Goal: Transaction & Acquisition: Purchase product/service

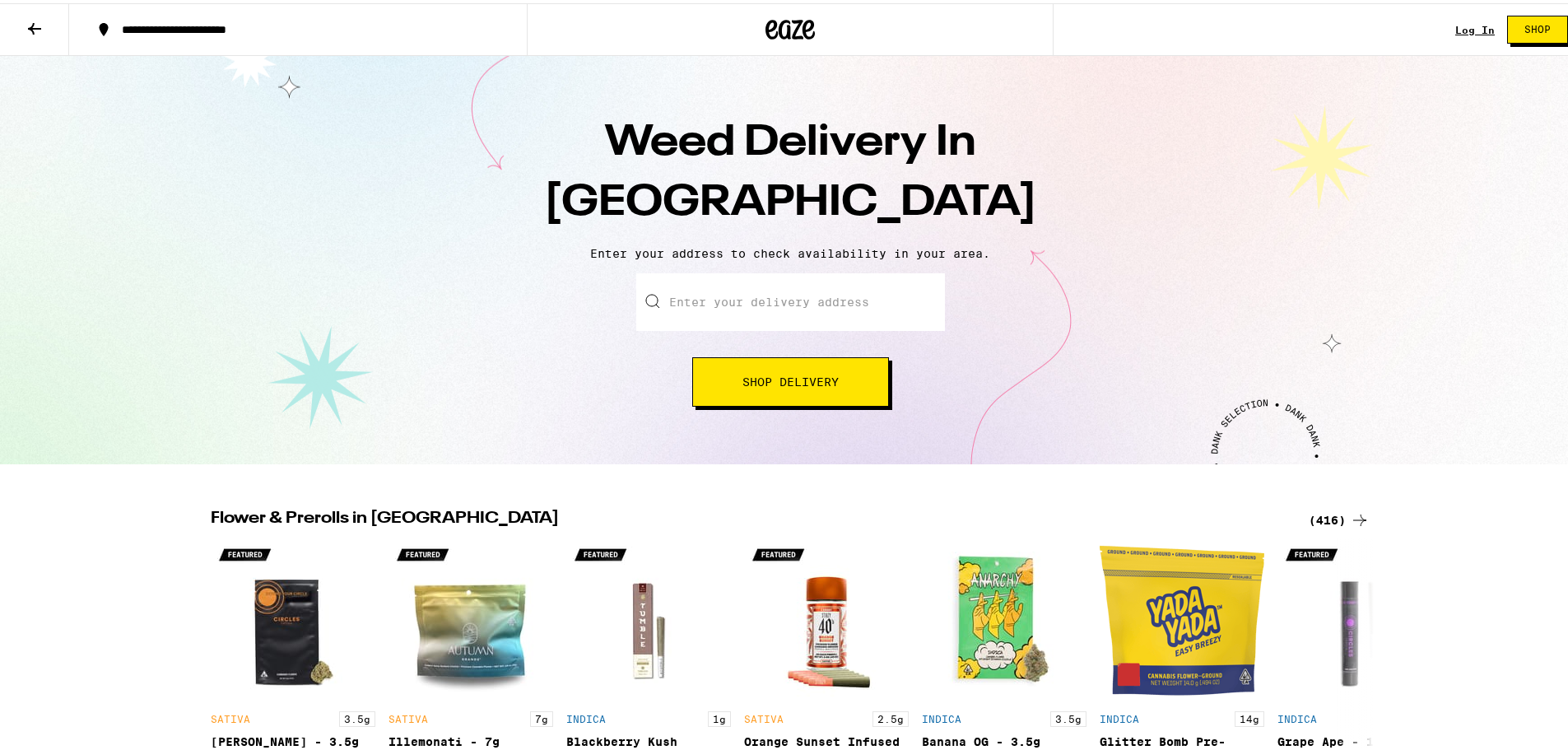
click at [765, 310] on input "Enter your delivery address" at bounding box center [790, 298] width 308 height 57
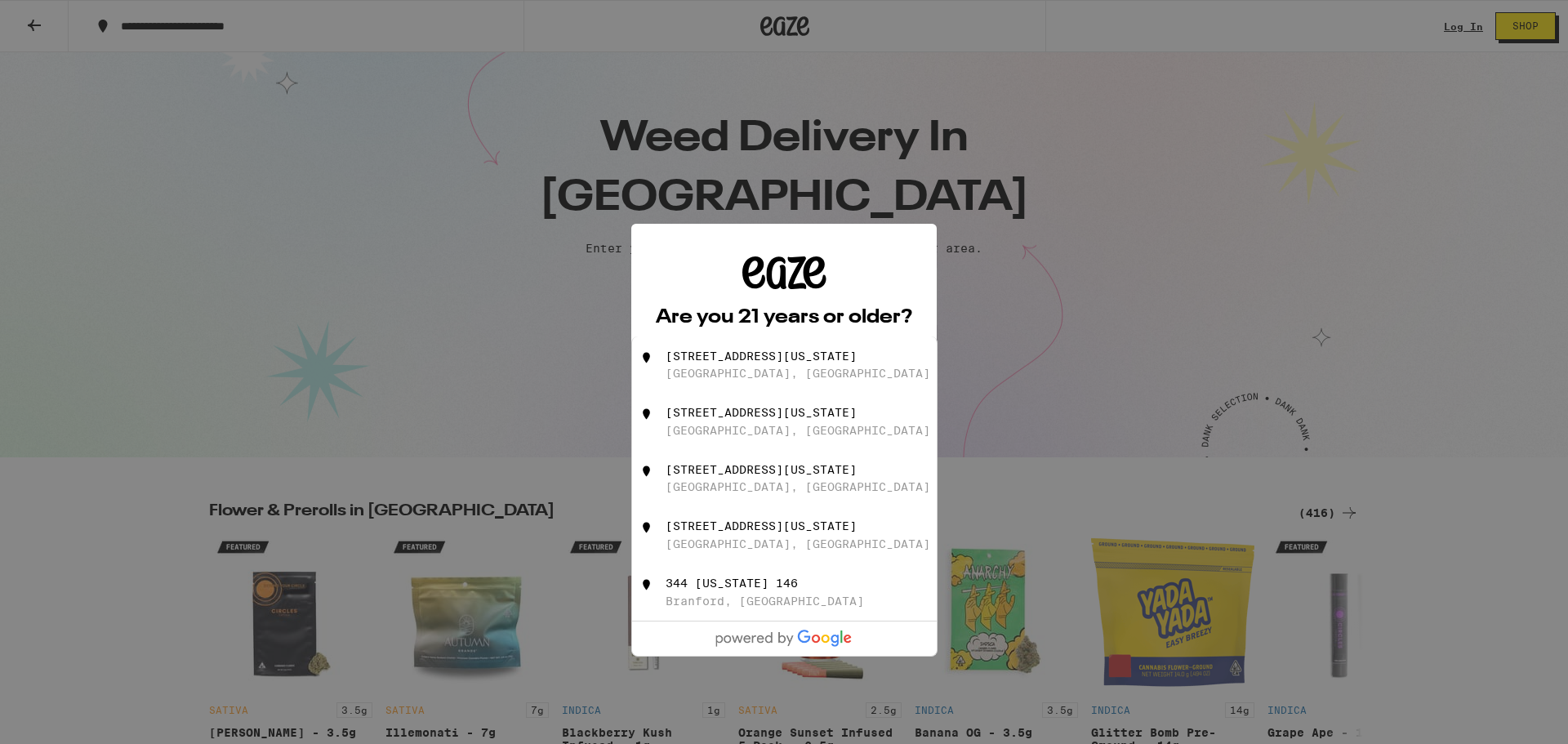
click at [719, 367] on div "[STREET_ADDRESS][US_STATE]" at bounding box center [811, 365] width 291 height 31
type input "[STREET_ADDRESS][US_STATE]"
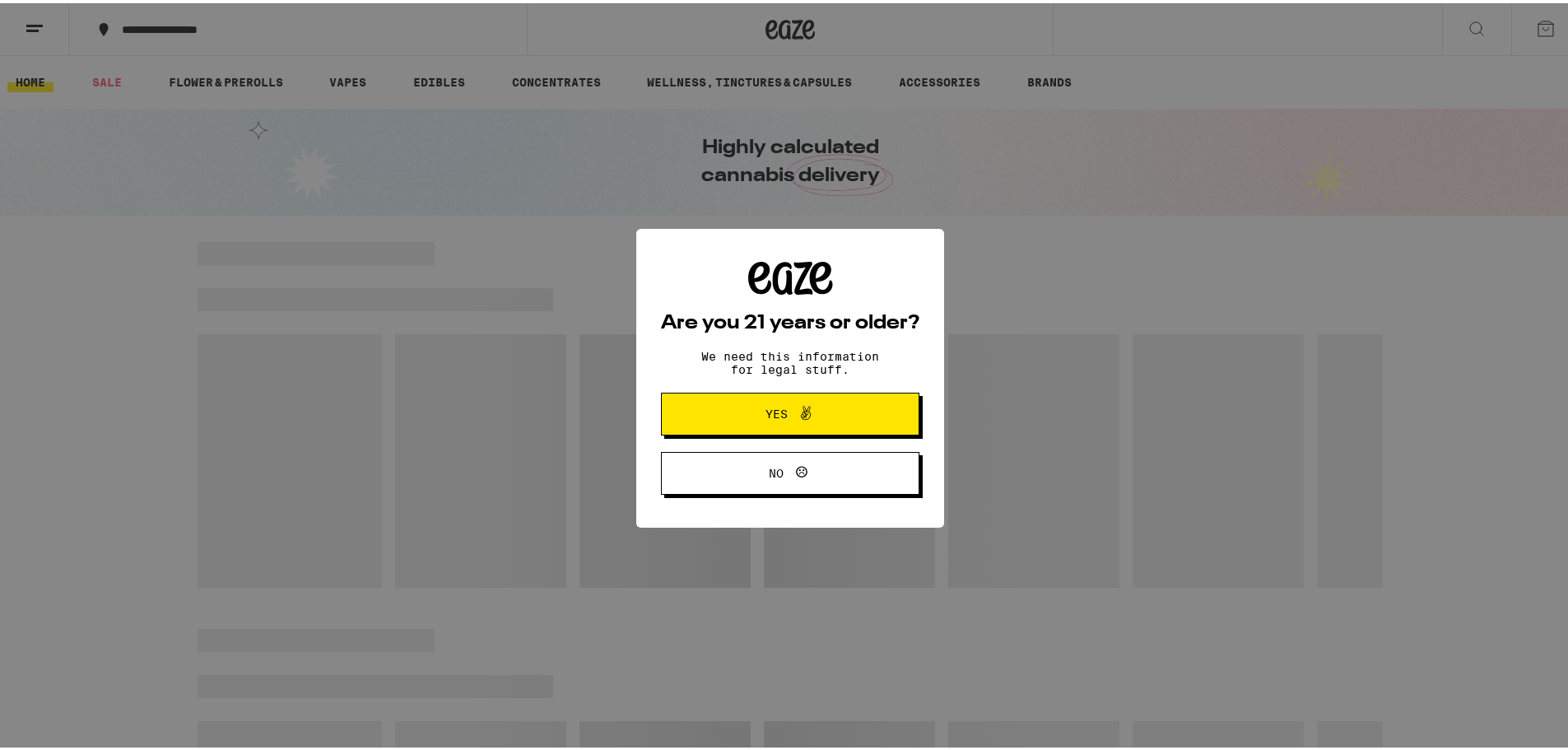
click at [775, 414] on span "Yes" at bounding box center [777, 411] width 22 height 12
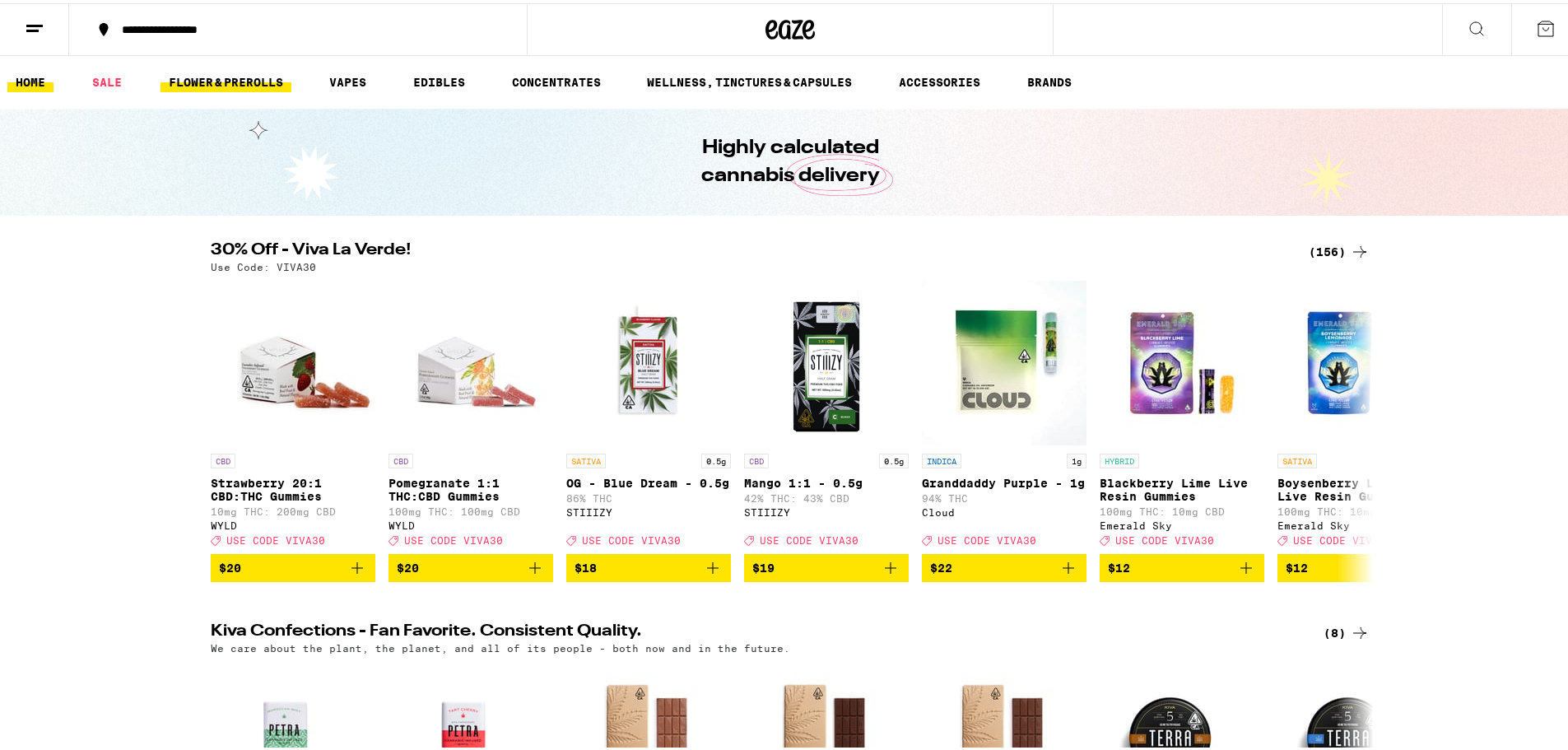
click at [225, 85] on link "FLOWER & PREROLLS" at bounding box center [225, 79] width 130 height 20
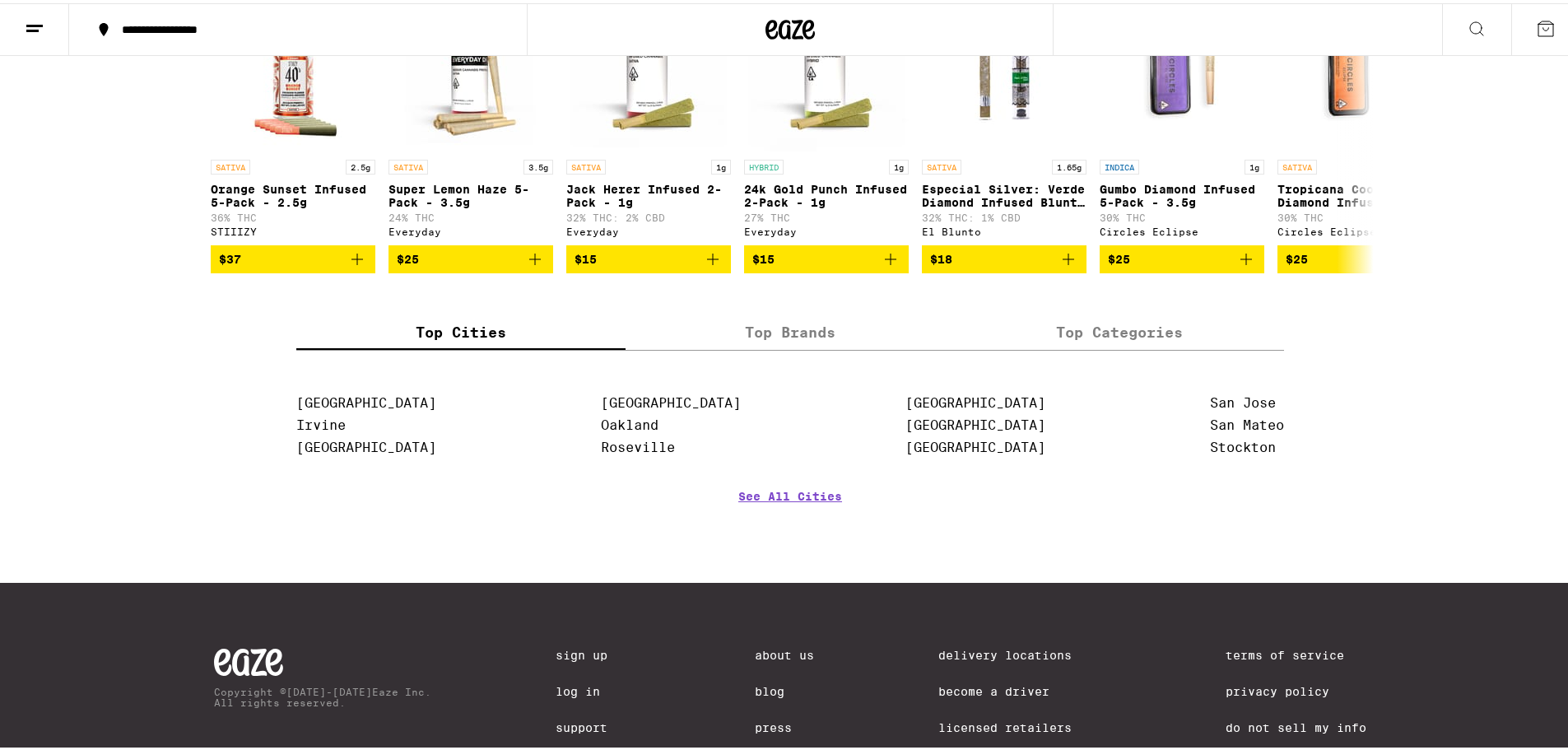
scroll to position [1399, 0]
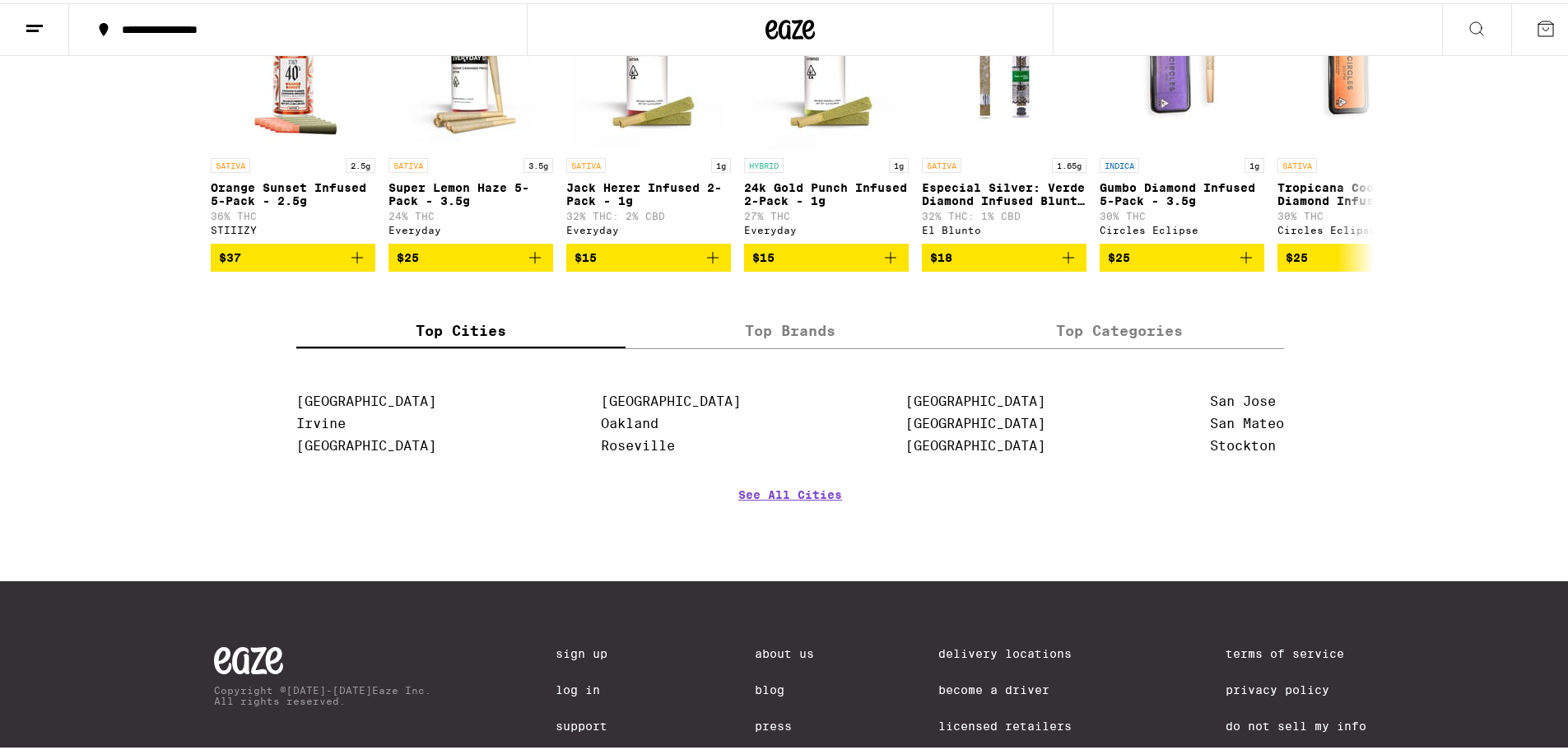
click at [1114, 345] on label "Top Categories" at bounding box center [1118, 327] width 329 height 36
click at [0, 0] on input "Top Categories" at bounding box center [0, 0] width 0 height 0
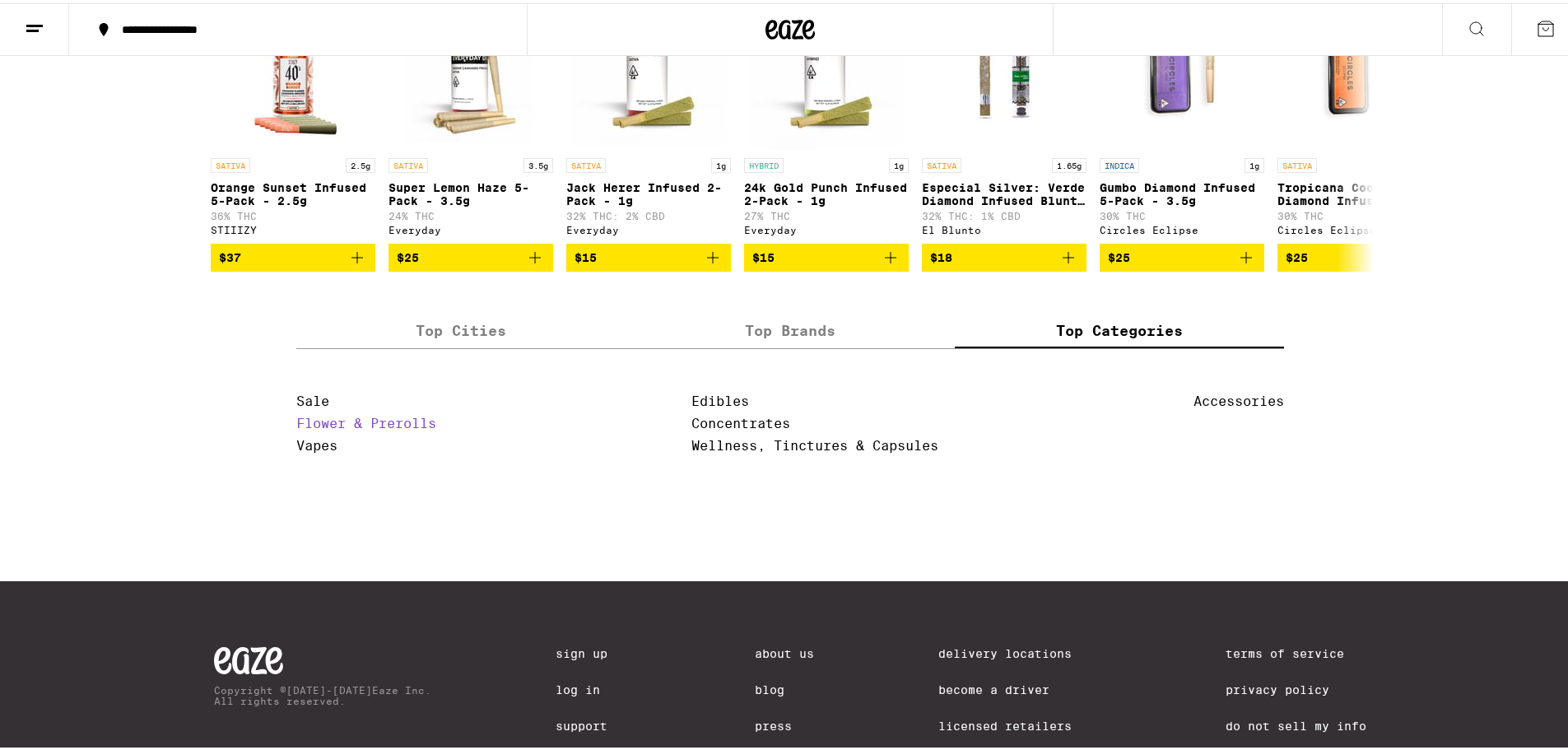
click at [359, 428] on link "Flower & Prerolls" at bounding box center [367, 420] width 140 height 16
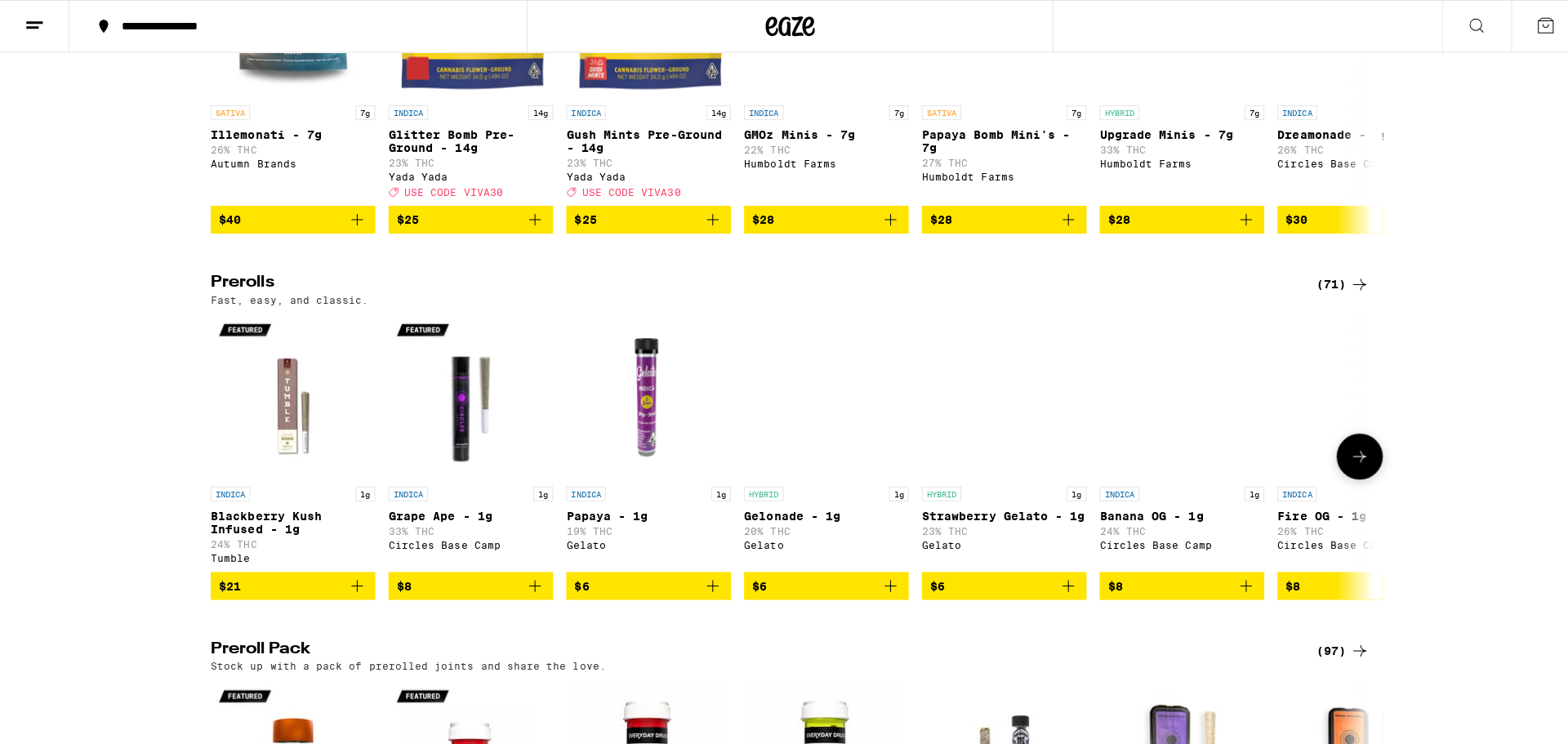
scroll to position [735, 0]
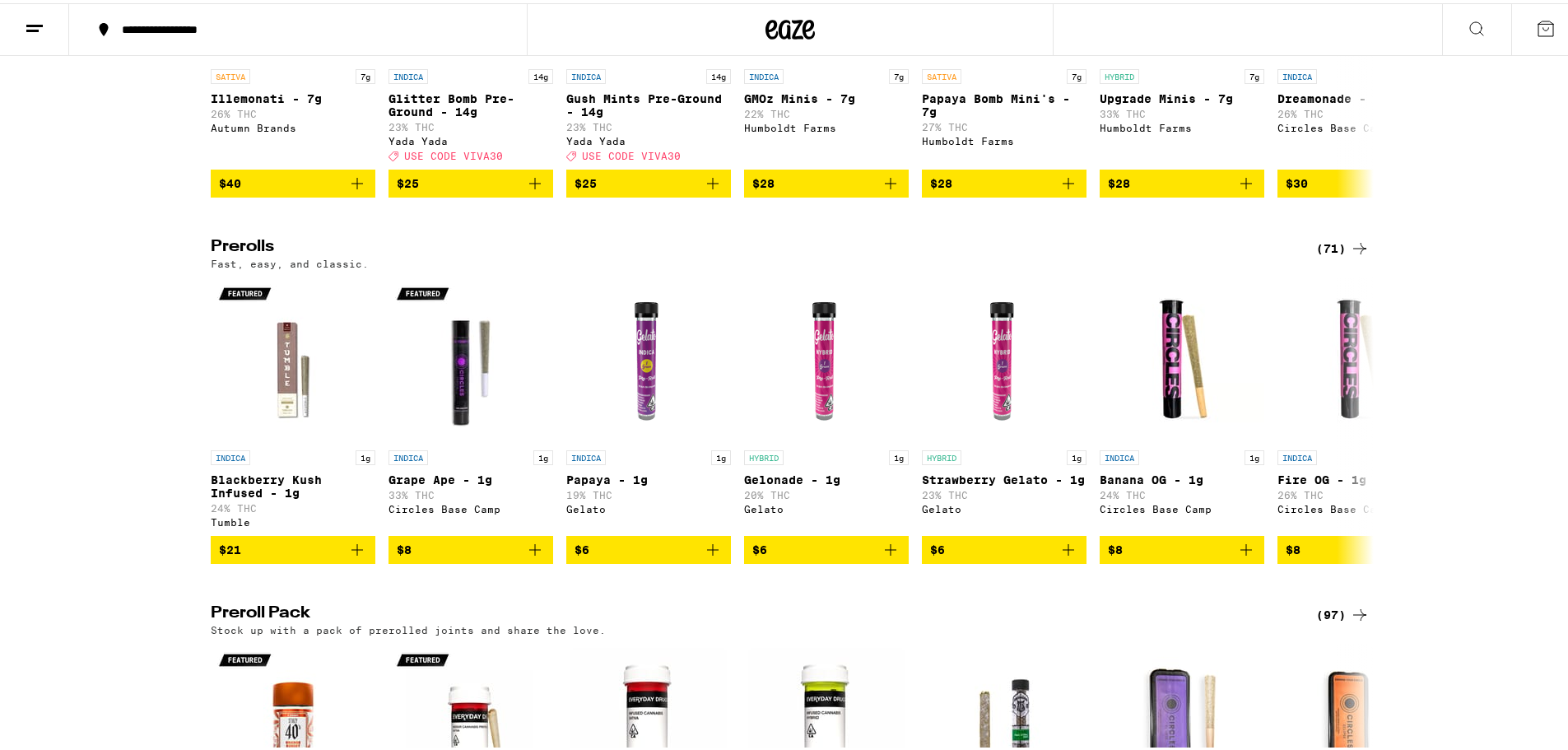
click at [1339, 255] on div "(71)" at bounding box center [1343, 245] width 53 height 20
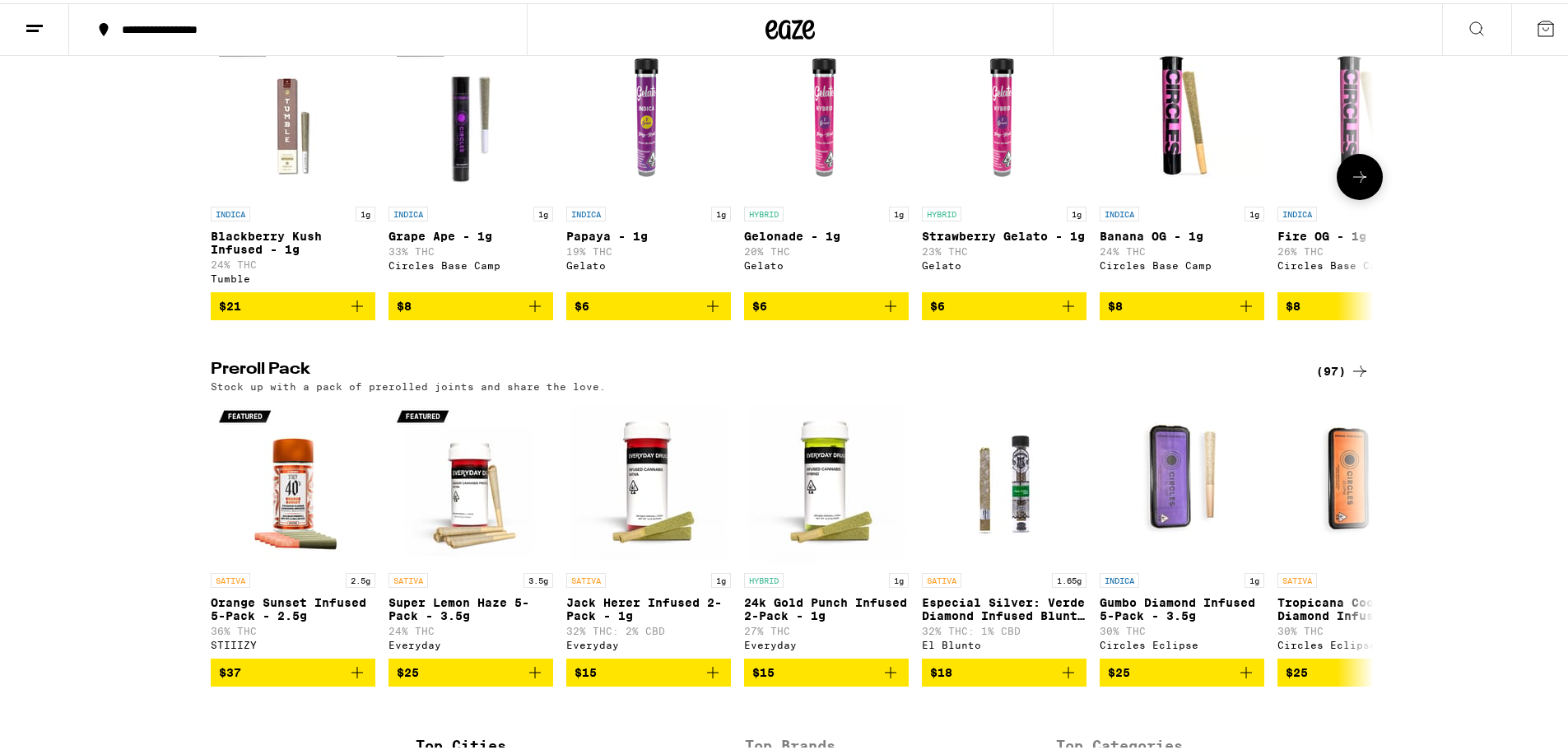
scroll to position [988, 0]
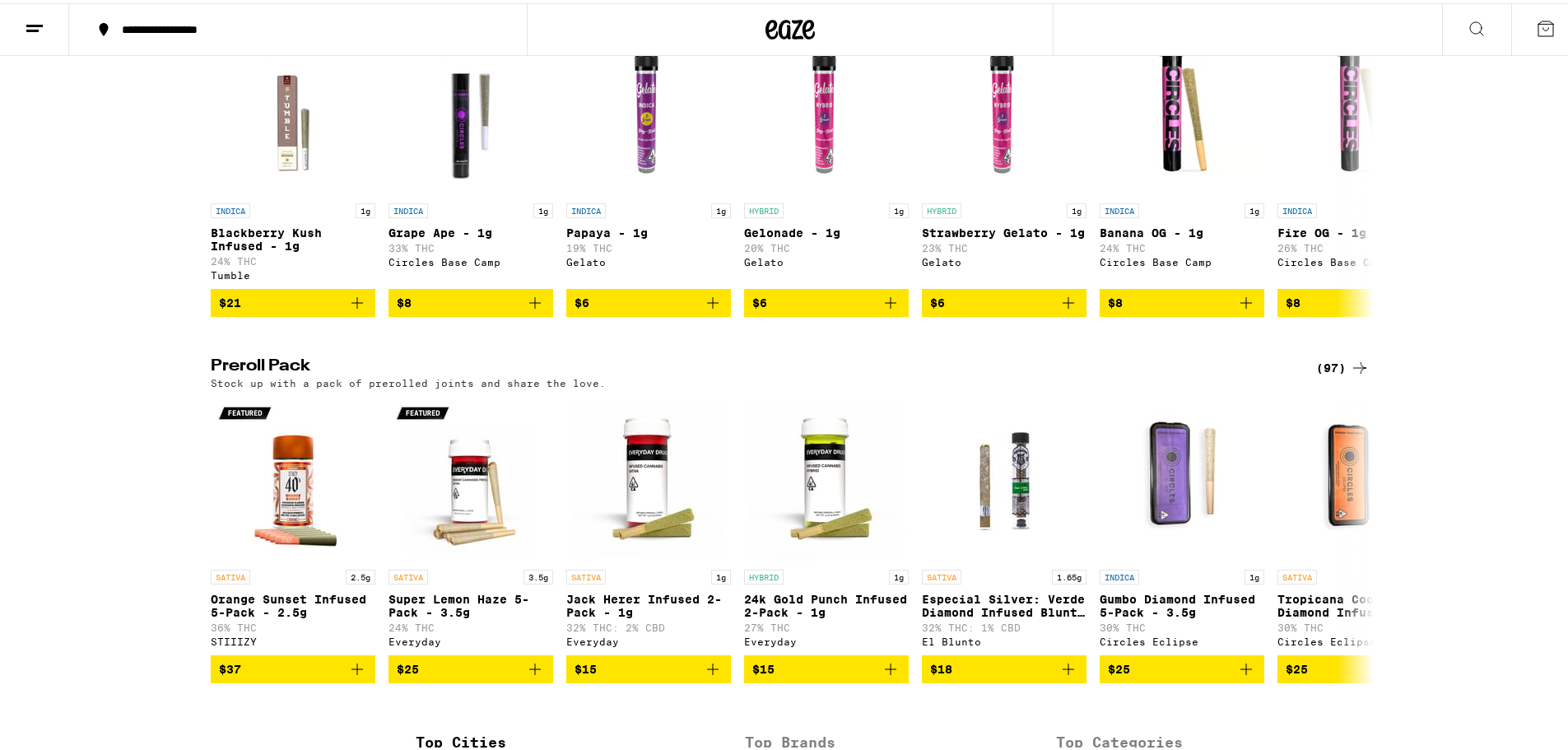
click at [1336, 375] on div "(97)" at bounding box center [1343, 365] width 53 height 20
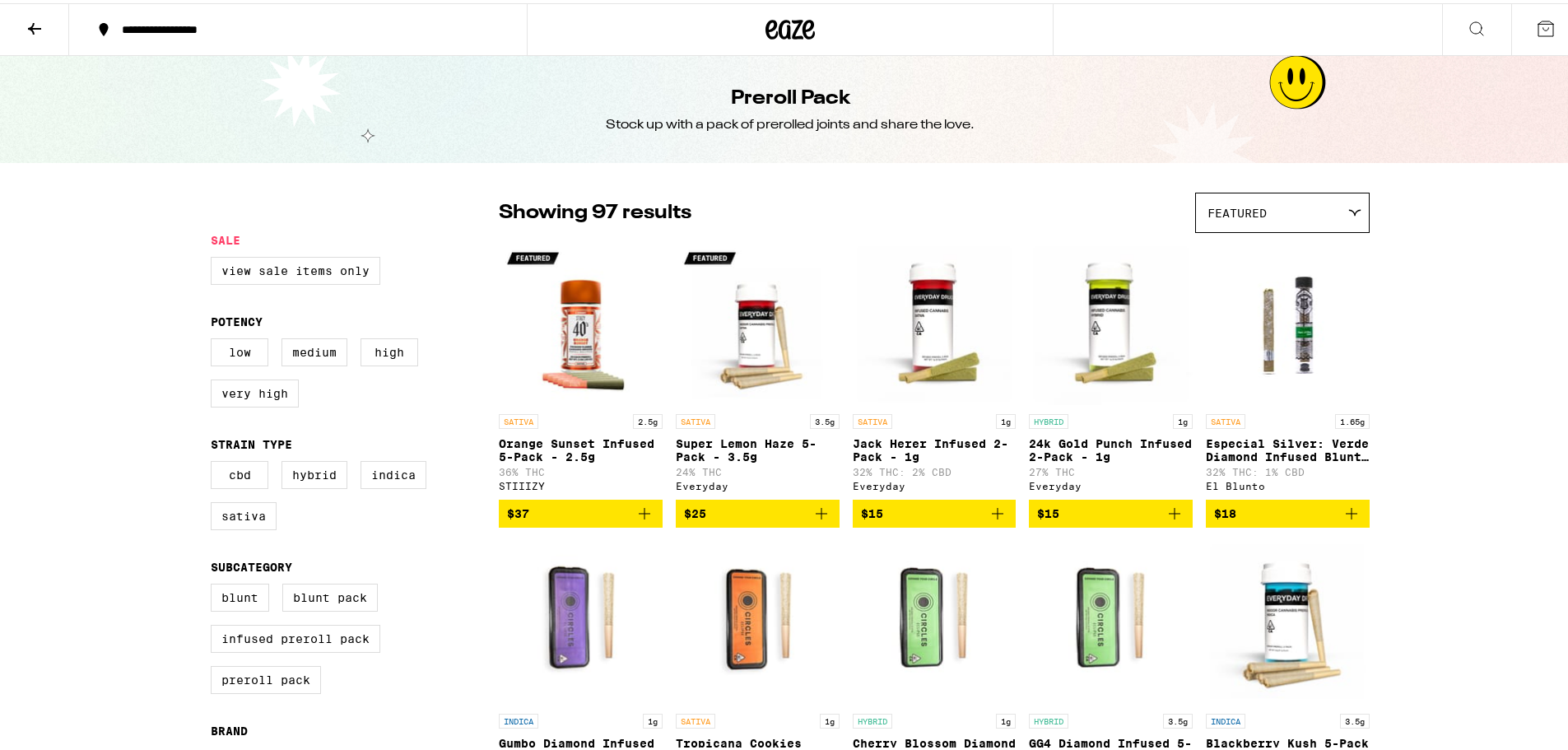
scroll to position [82, 0]
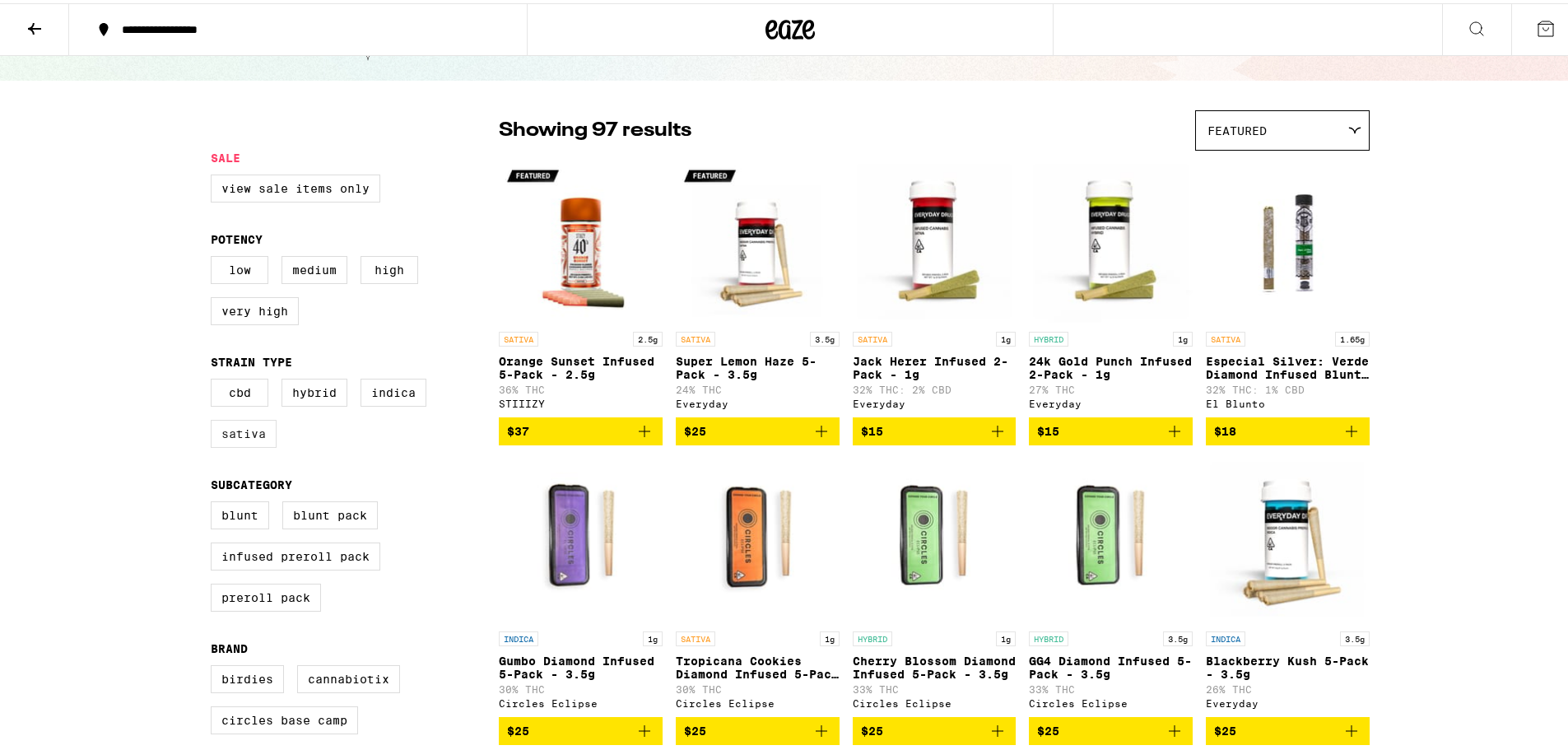
click at [233, 436] on label "Sativa" at bounding box center [243, 430] width 66 height 28
click at [214, 378] on input "Sativa" at bounding box center [214, 377] width 1 height 1
checkbox input "true"
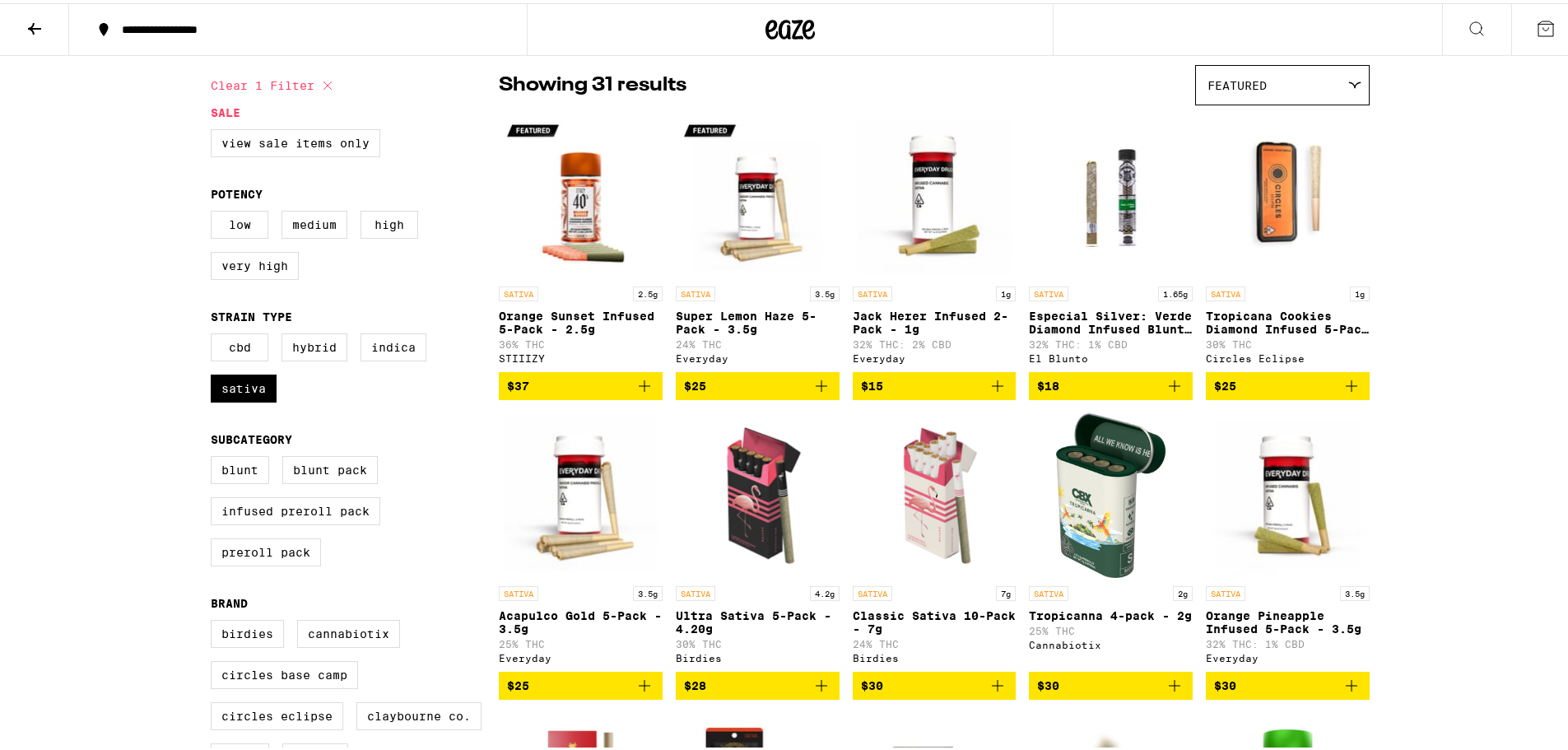
scroll to position [165, 0]
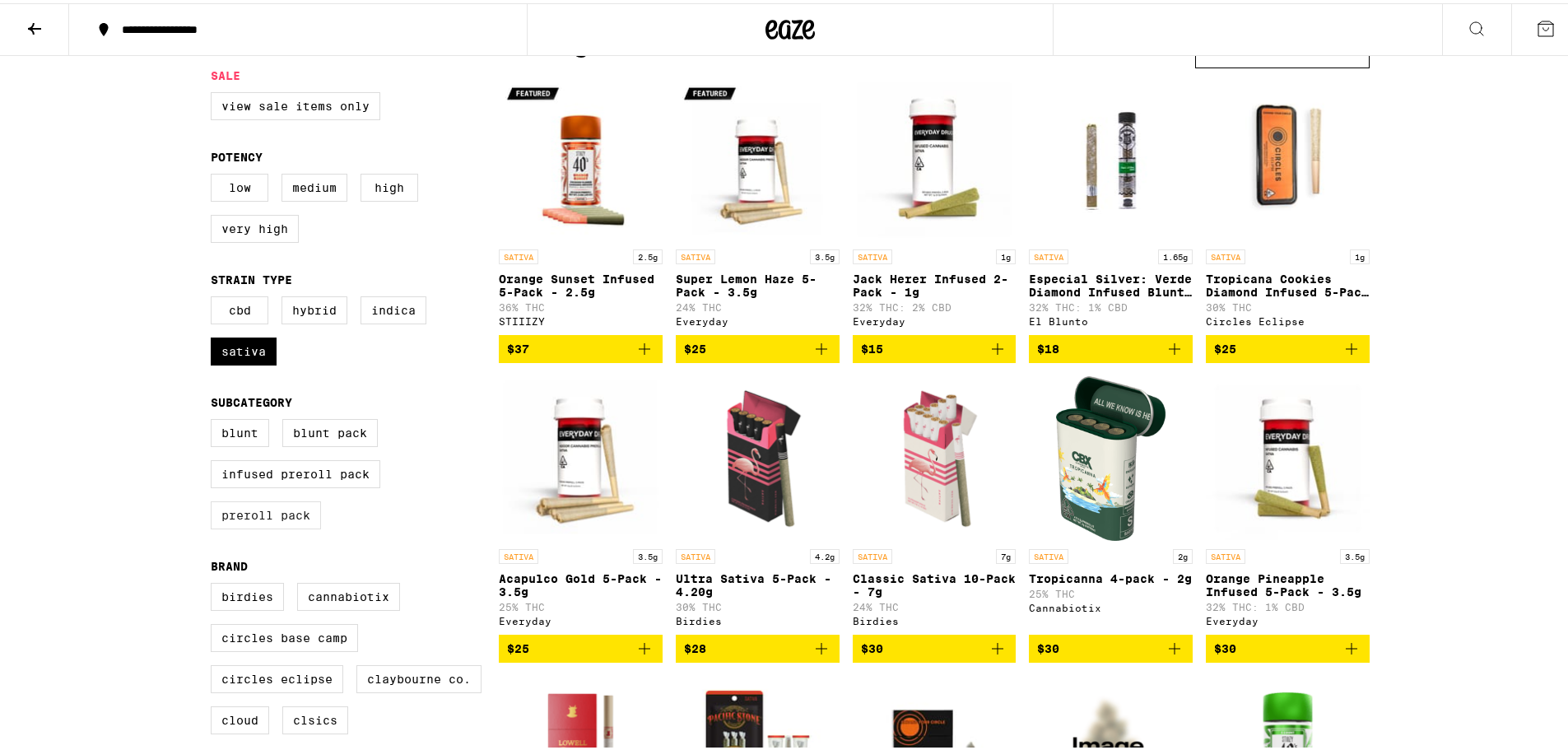
click at [276, 526] on label "Preroll Pack" at bounding box center [266, 512] width 111 height 28
click at [214, 419] on input "Preroll Pack" at bounding box center [214, 418] width 1 height 1
checkbox input "true"
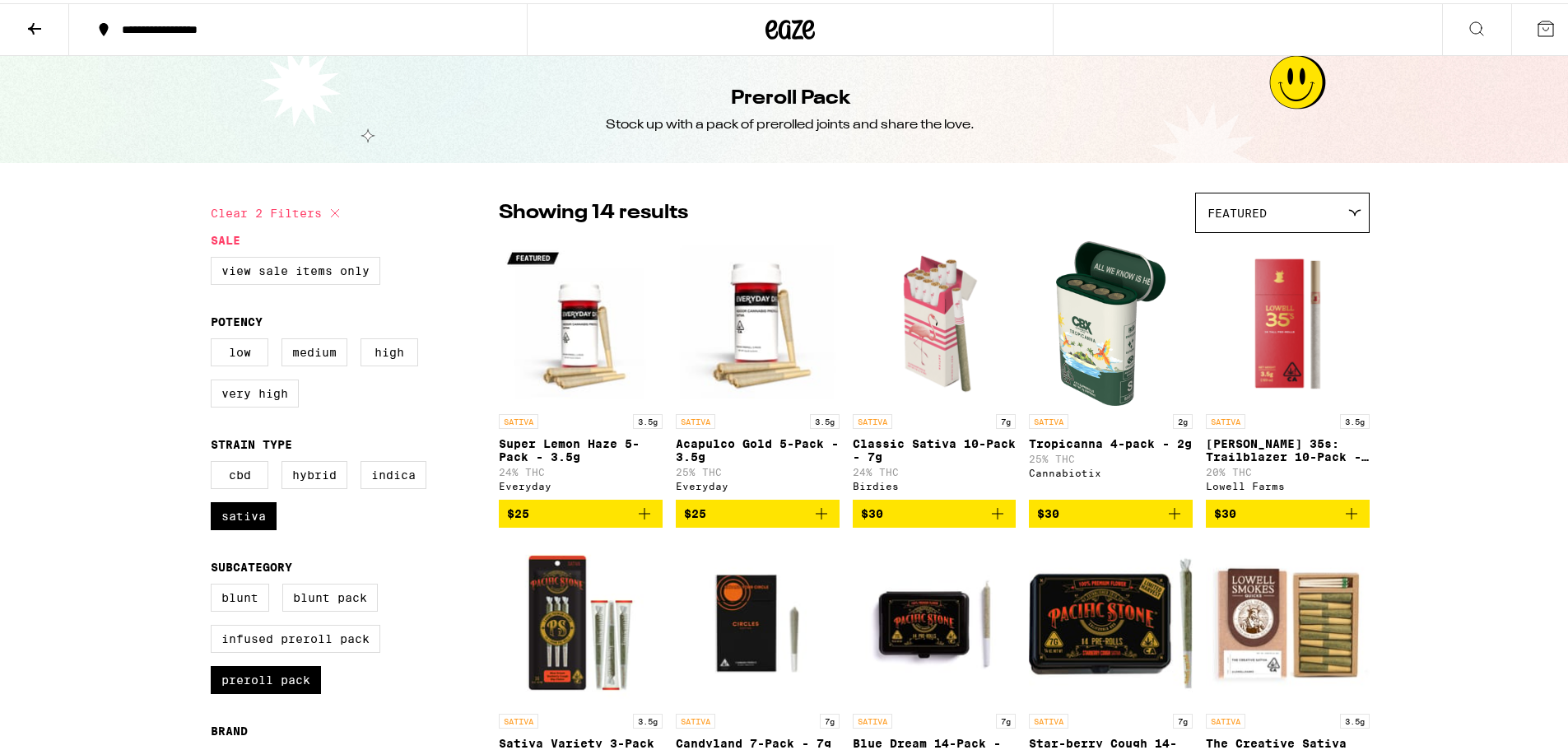
click at [1292, 205] on div "Featured" at bounding box center [1281, 208] width 173 height 39
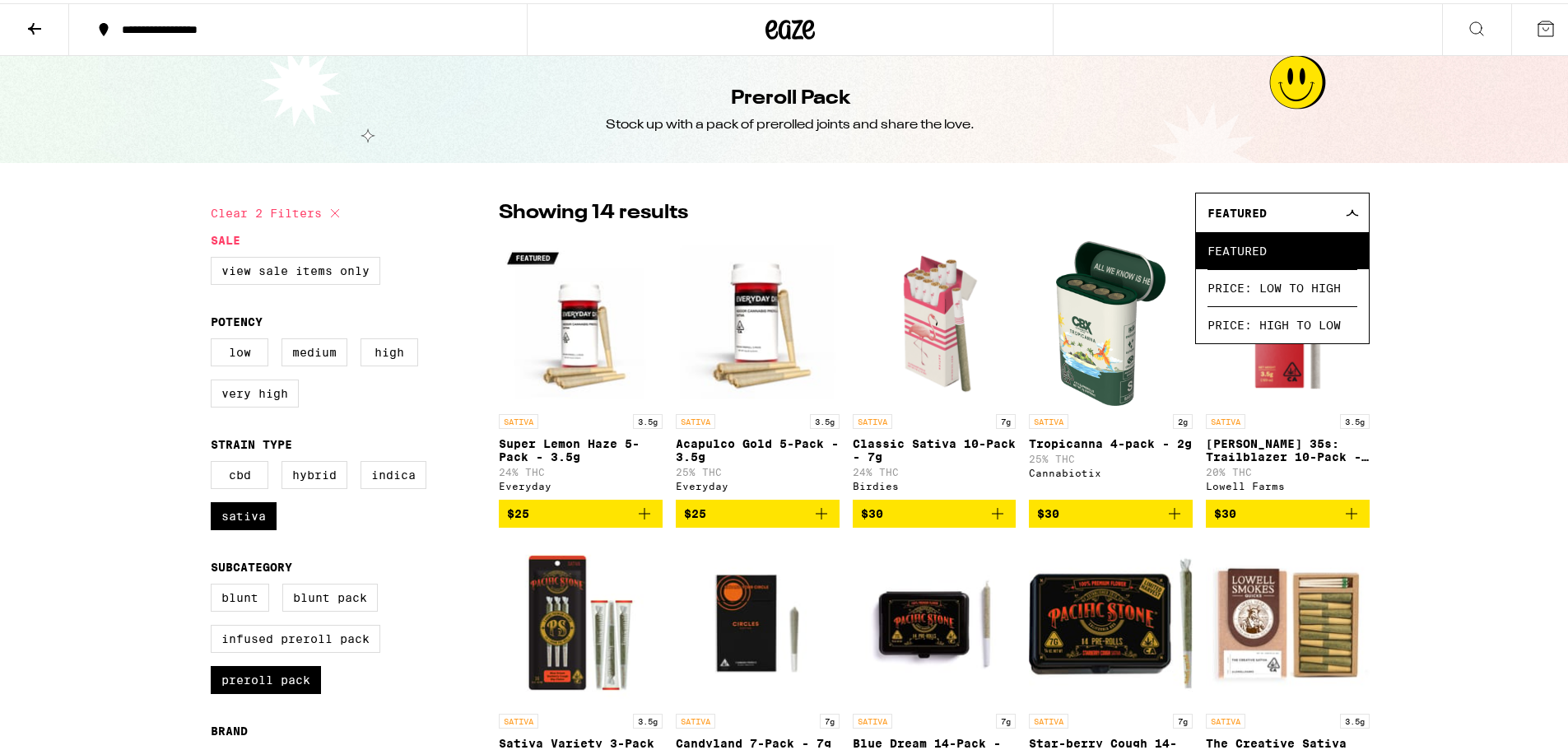
drag, startPoint x: 1555, startPoint y: 247, endPoint x: 1505, endPoint y: 243, distance: 50.2
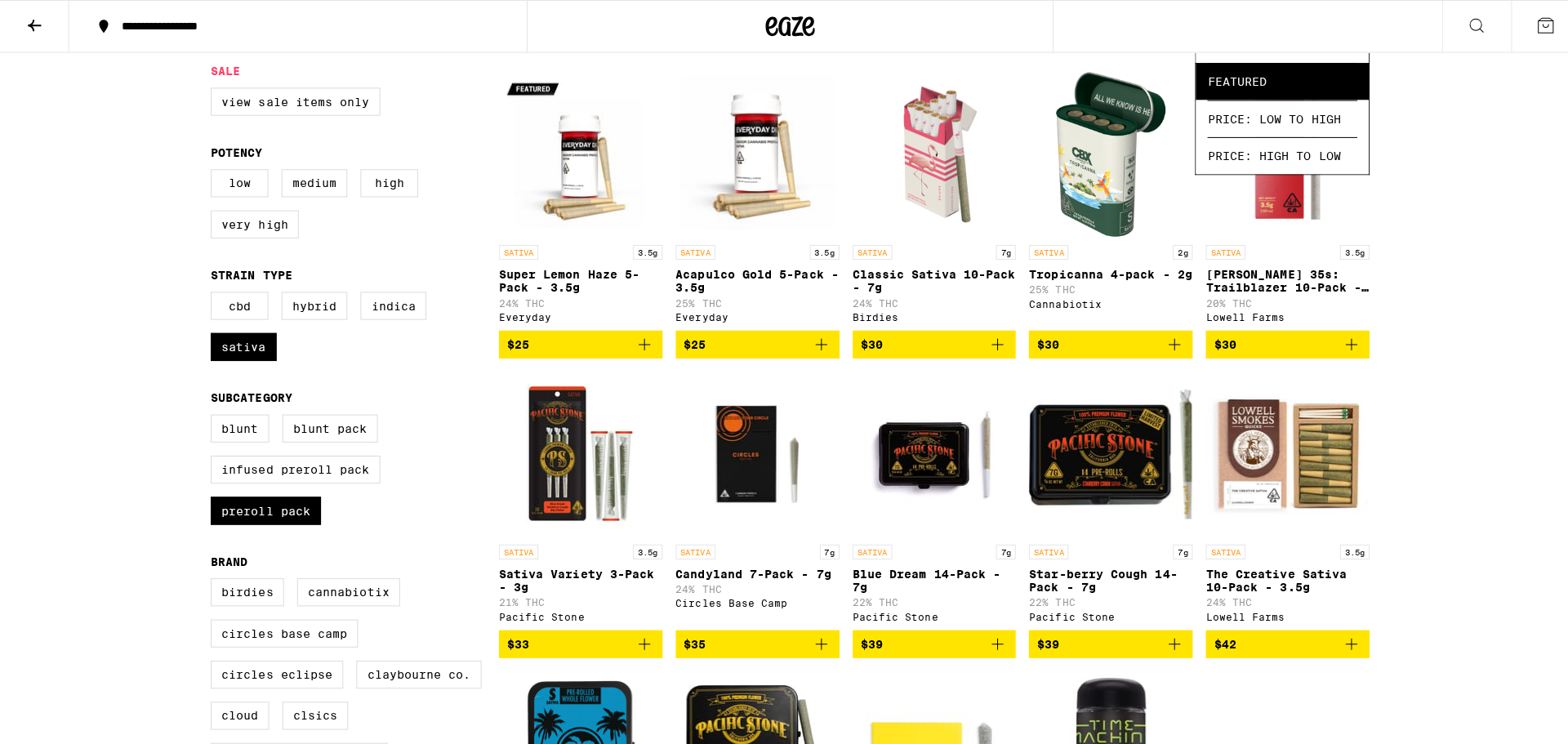
scroll to position [164, 0]
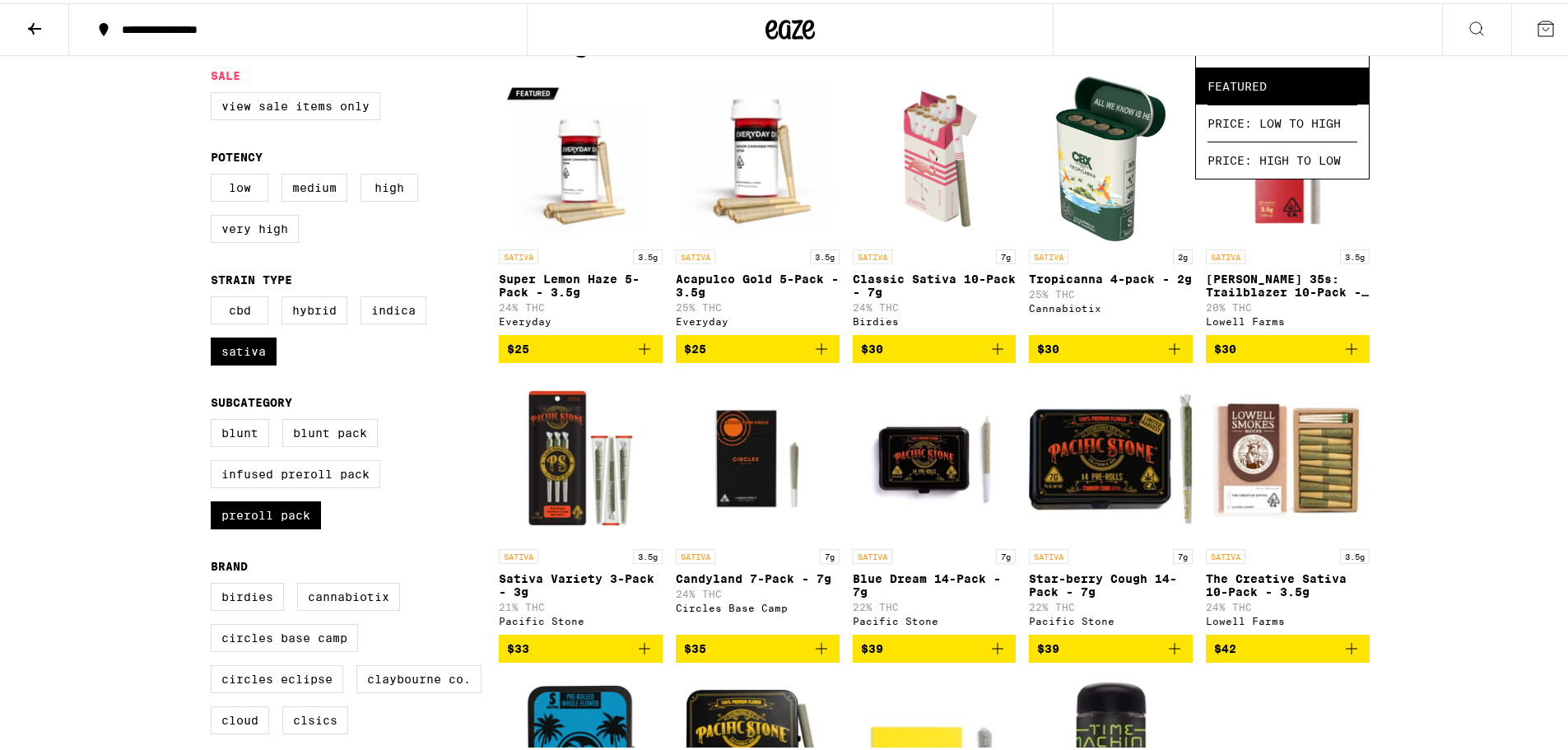
click at [1553, 280] on div "**********" at bounding box center [789, 700] width 1580 height 1729
click at [1088, 171] on img "Open page for Tropicanna 4-pack - 2g from Cannabiotix" at bounding box center [1112, 155] width 111 height 165
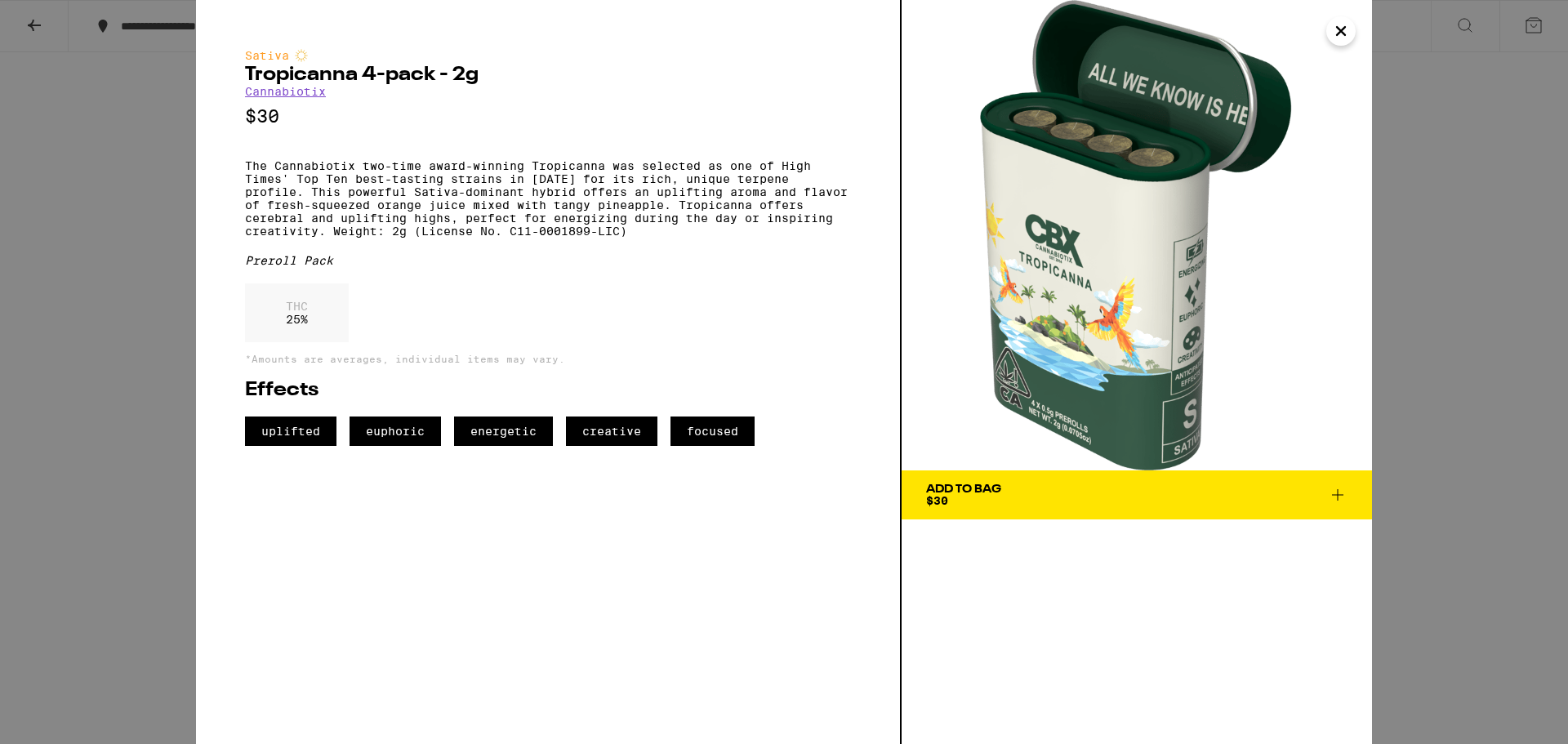
click at [985, 486] on div "Add To Bag" at bounding box center [964, 489] width 76 height 12
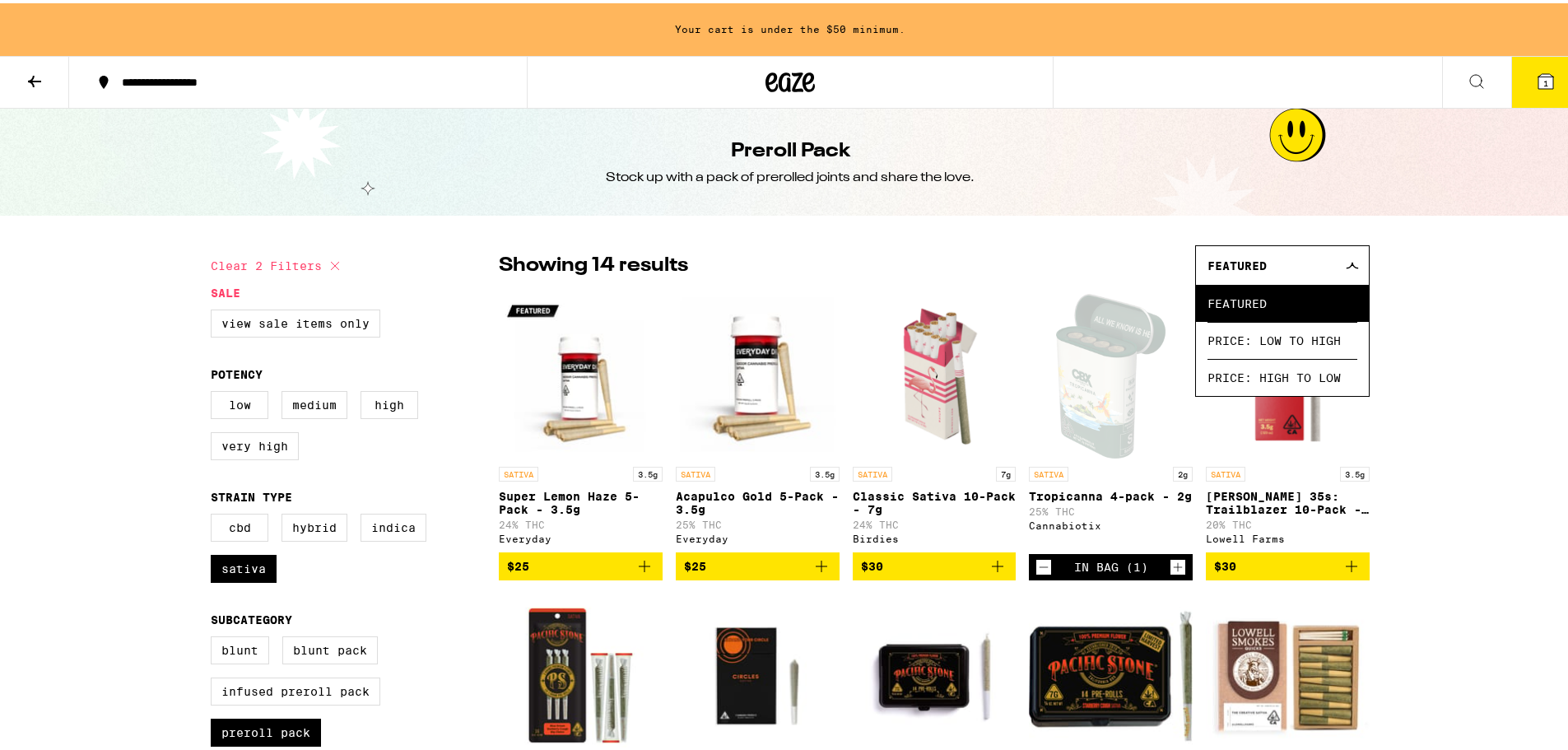
click at [22, 74] on button at bounding box center [35, 79] width 69 height 51
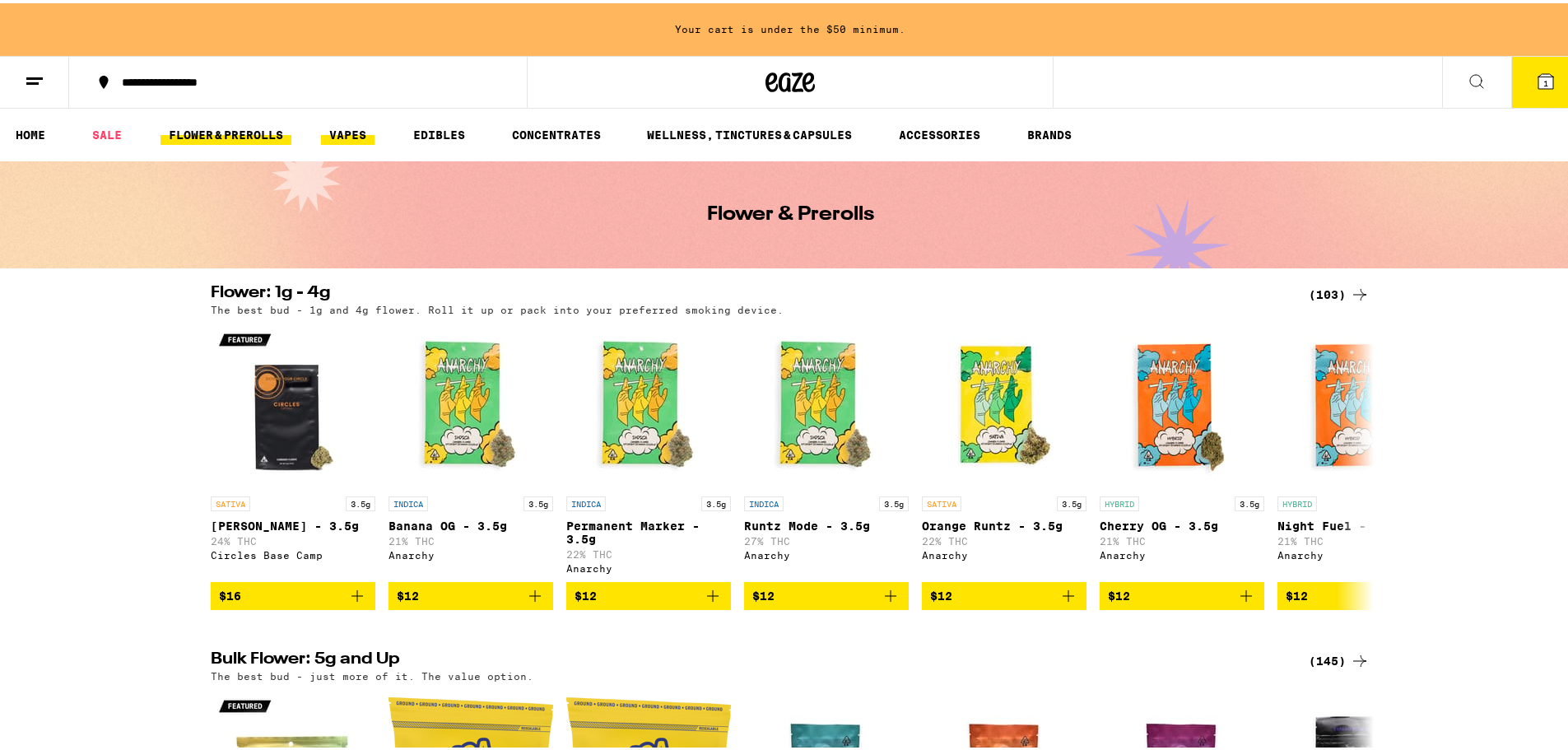
click at [358, 135] on link "VAPES" at bounding box center [348, 131] width 53 height 20
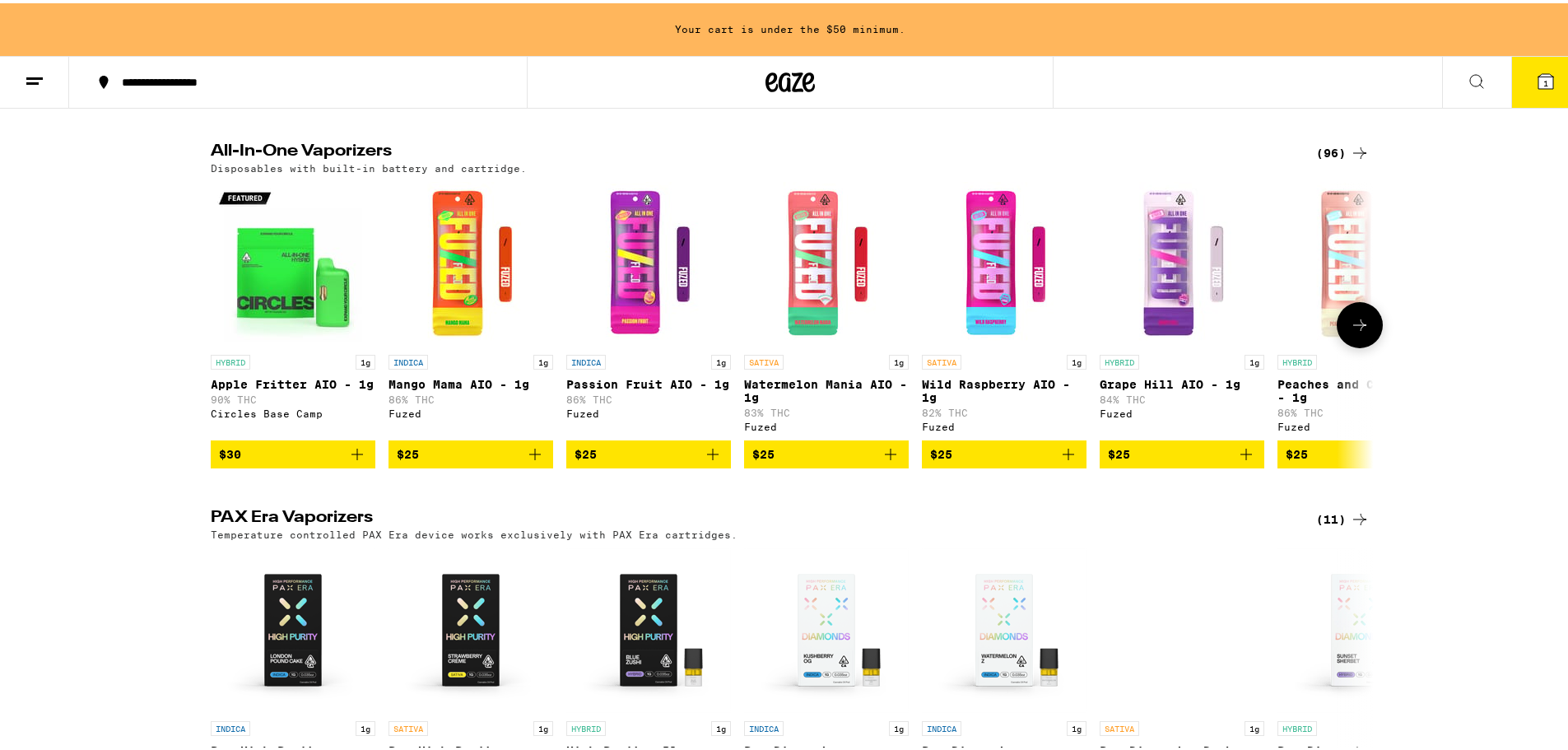
scroll to position [494, 0]
click at [1339, 155] on div "(96)" at bounding box center [1343, 150] width 53 height 20
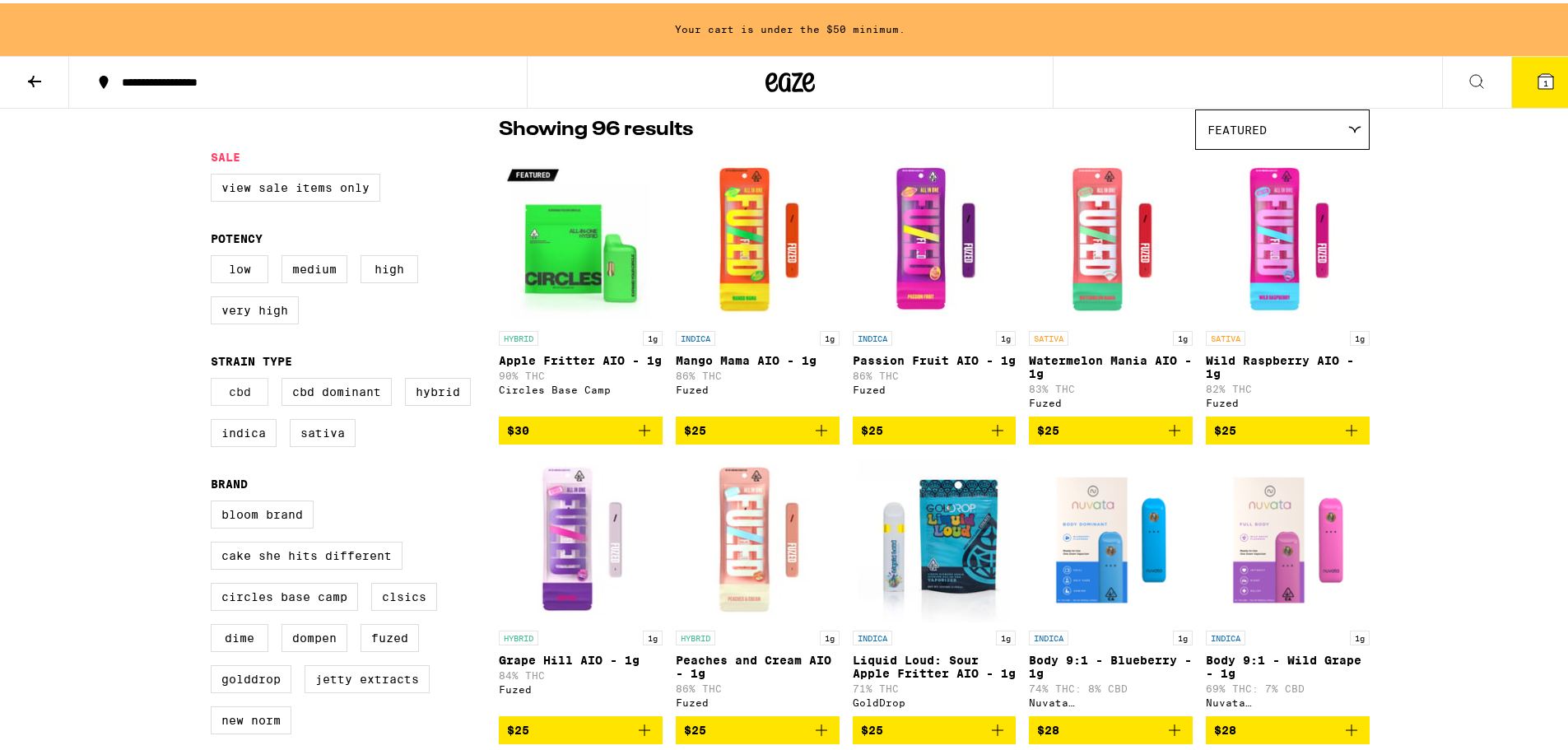
scroll to position [165, 0]
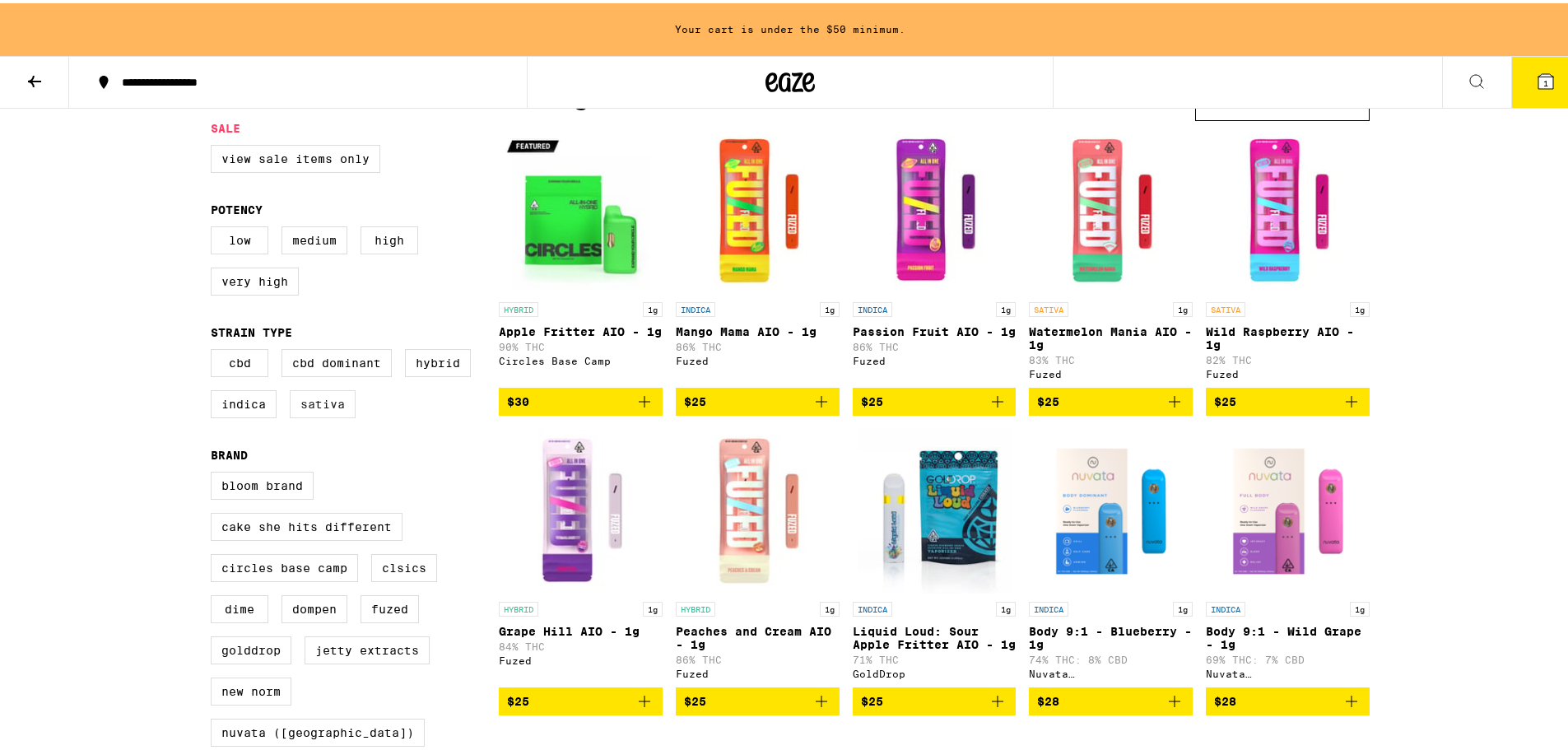
click at [309, 406] on label "Sativa" at bounding box center [322, 400] width 66 height 28
click at [214, 349] on input "Sativa" at bounding box center [214, 348] width 1 height 1
checkbox input "true"
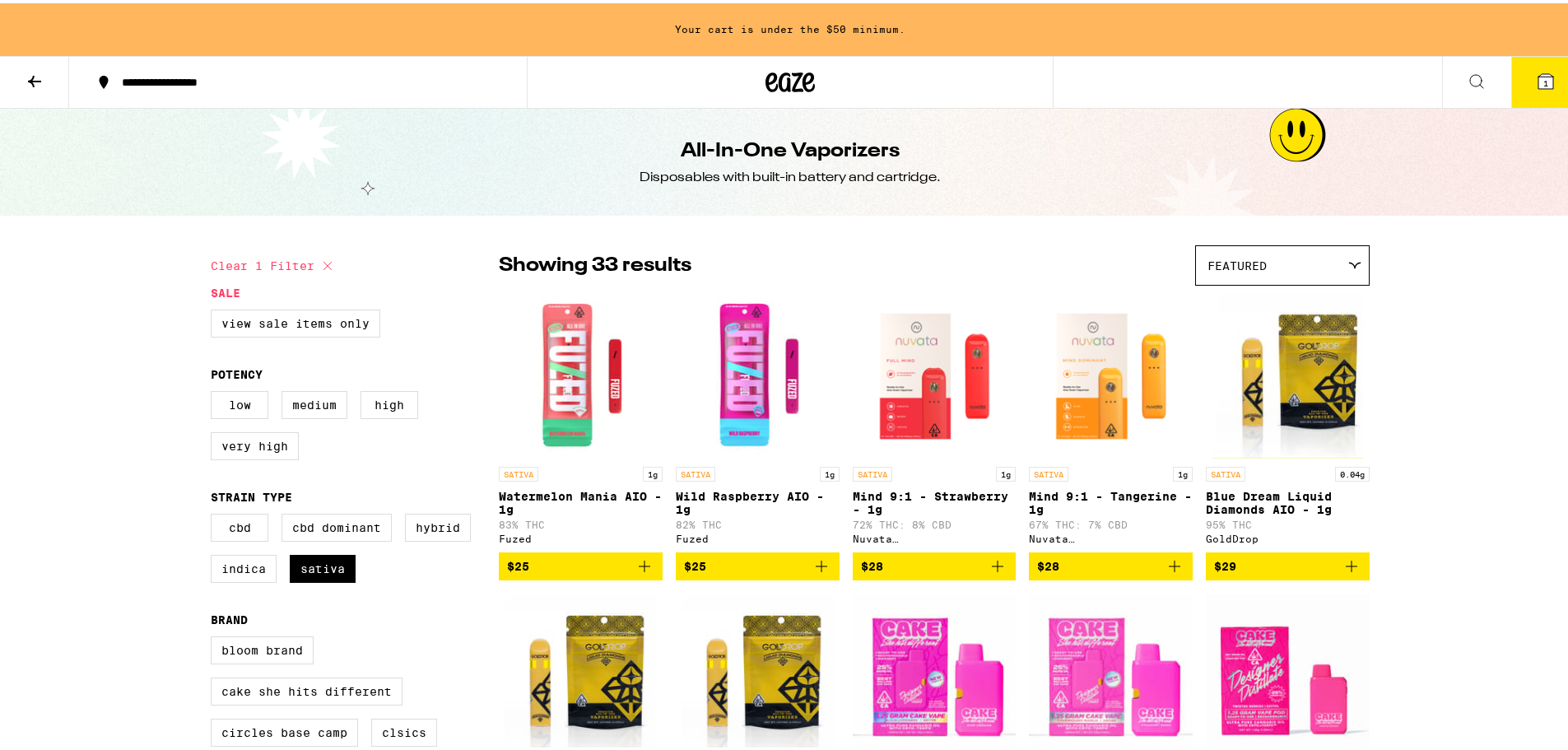
click at [36, 76] on icon at bounding box center [34, 78] width 13 height 12
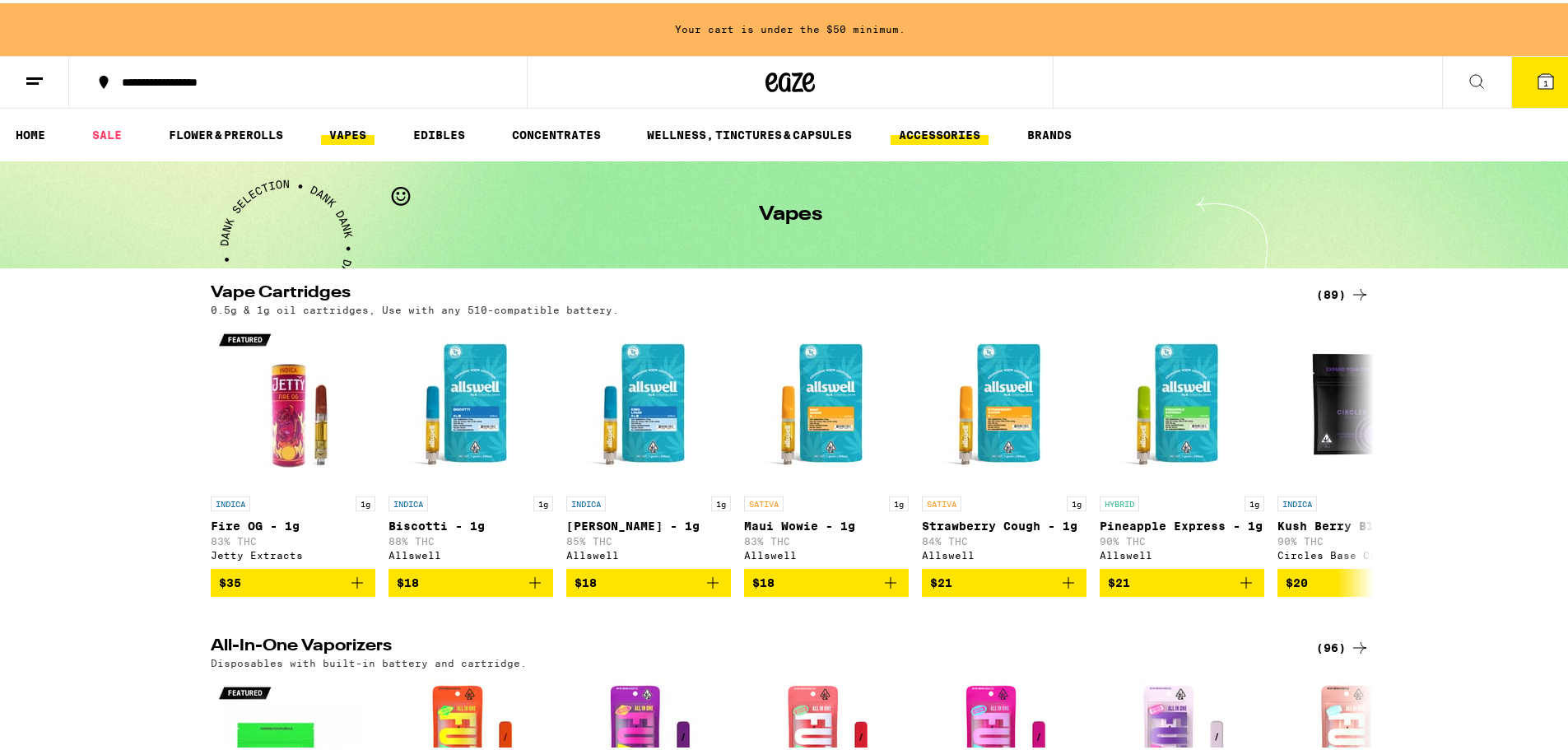
click at [914, 130] on link "ACCESSORIES" at bounding box center [939, 131] width 98 height 20
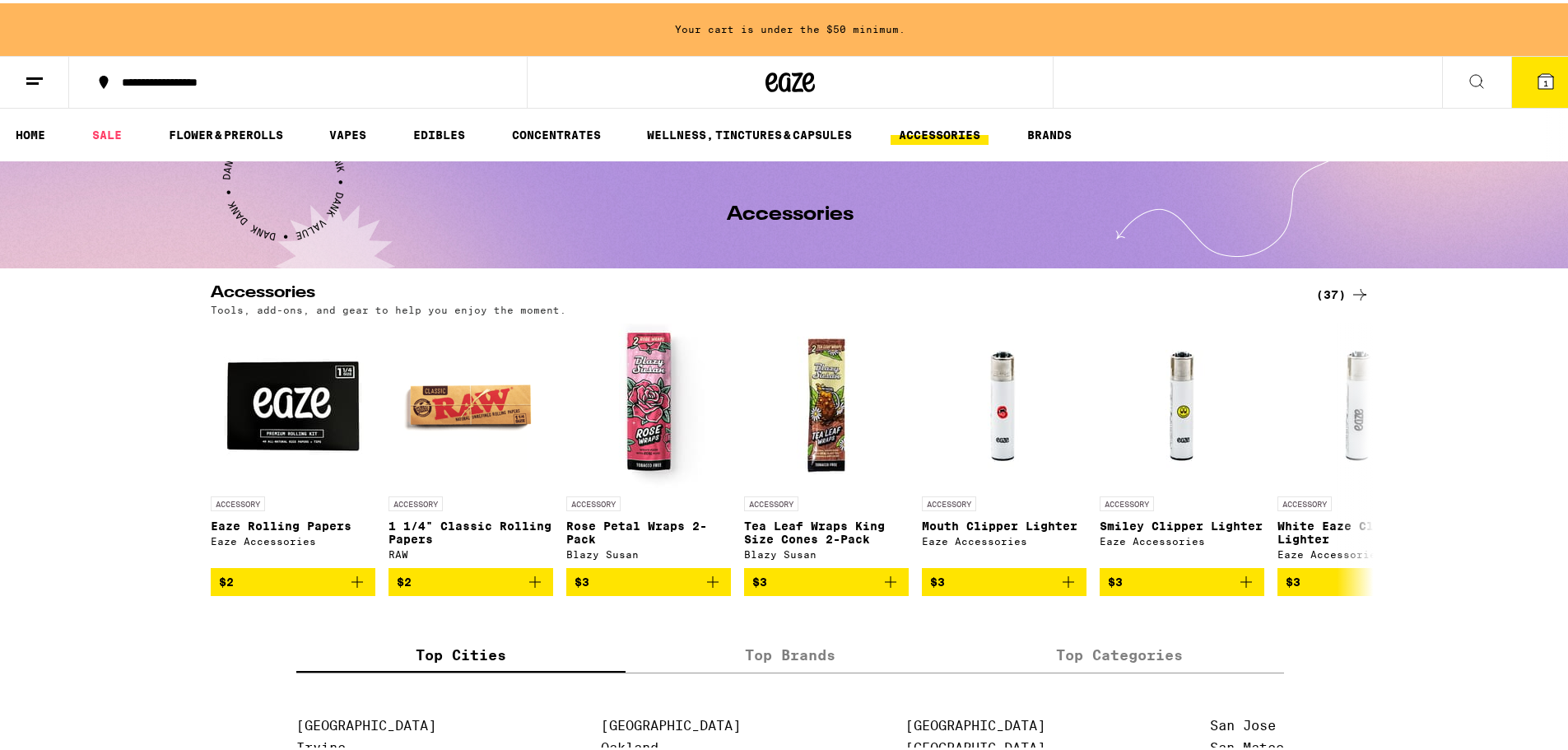
click at [1350, 287] on icon at bounding box center [1360, 292] width 20 height 20
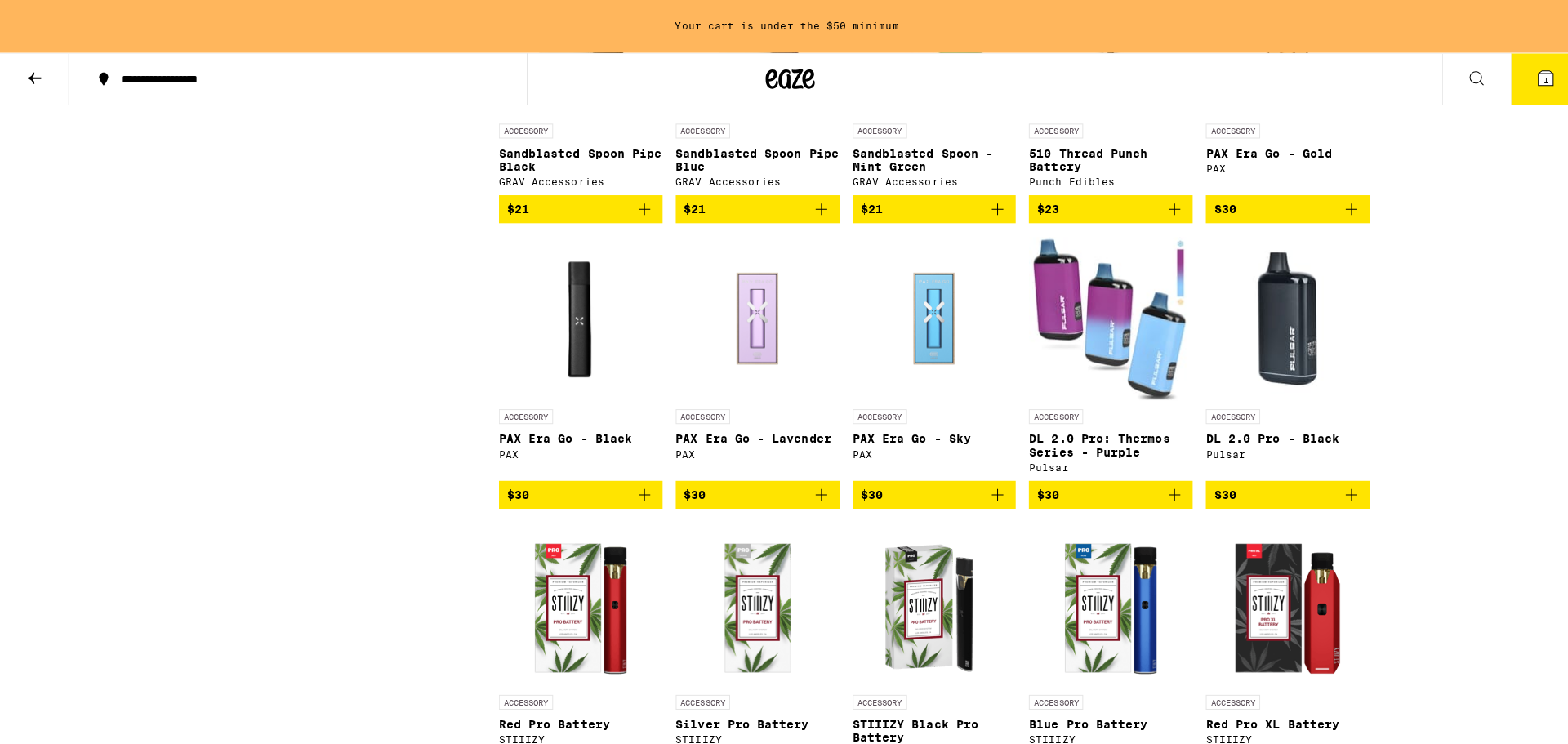
scroll to position [1469, 0]
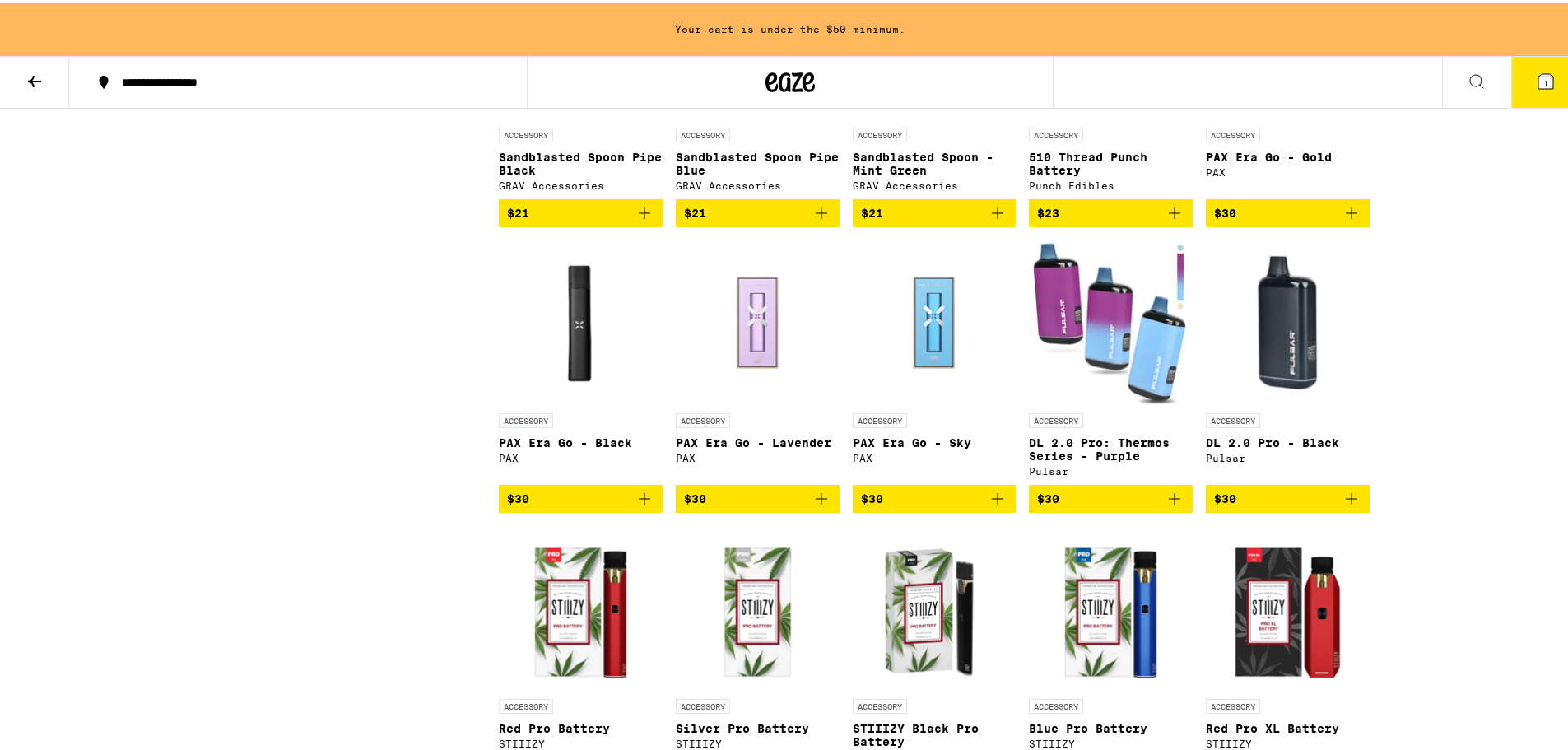
click at [564, 351] on img "Open page for PAX Era Go - Black from PAX" at bounding box center [581, 319] width 164 height 165
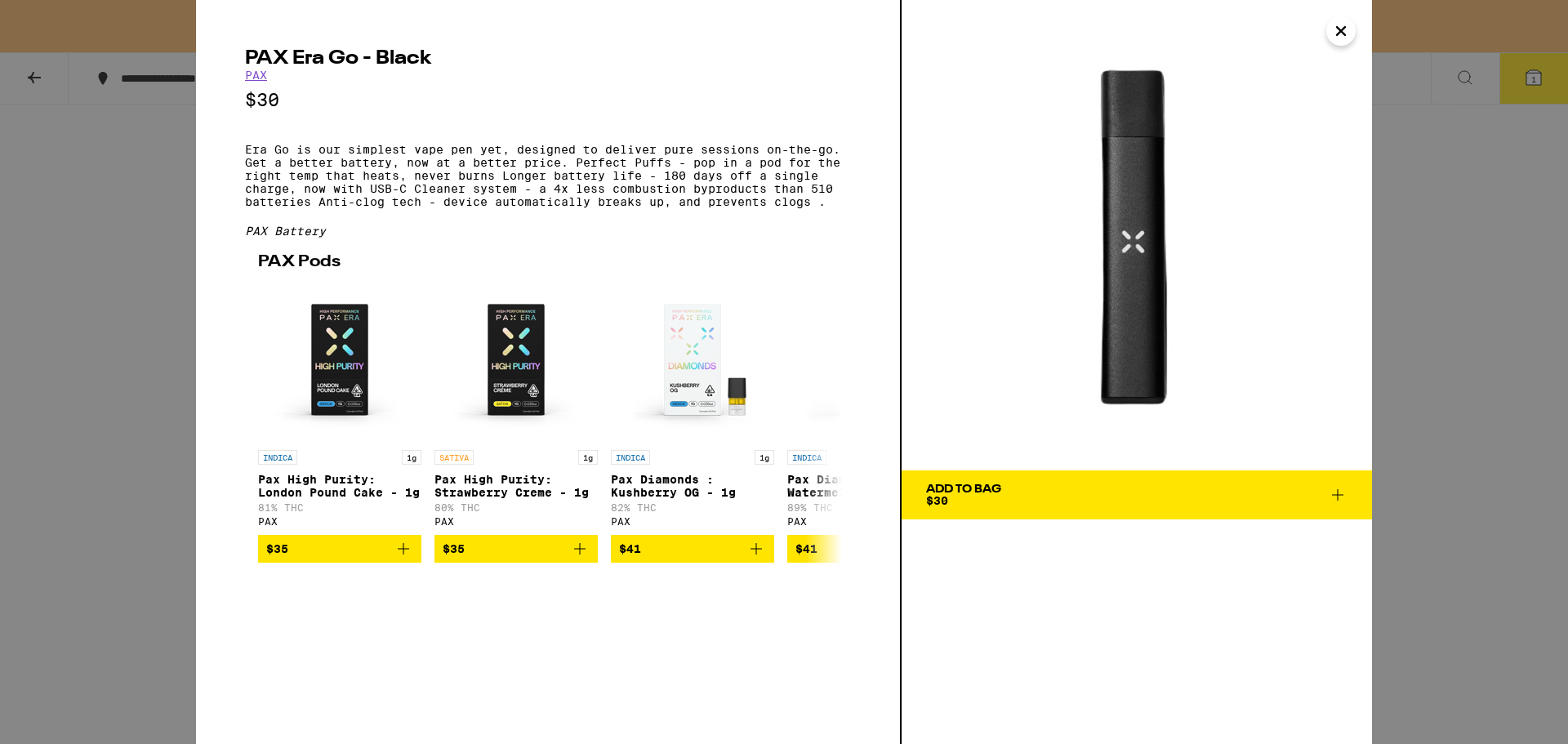
click at [1073, 494] on span "Add To Bag $30" at bounding box center [1138, 494] width 422 height 23
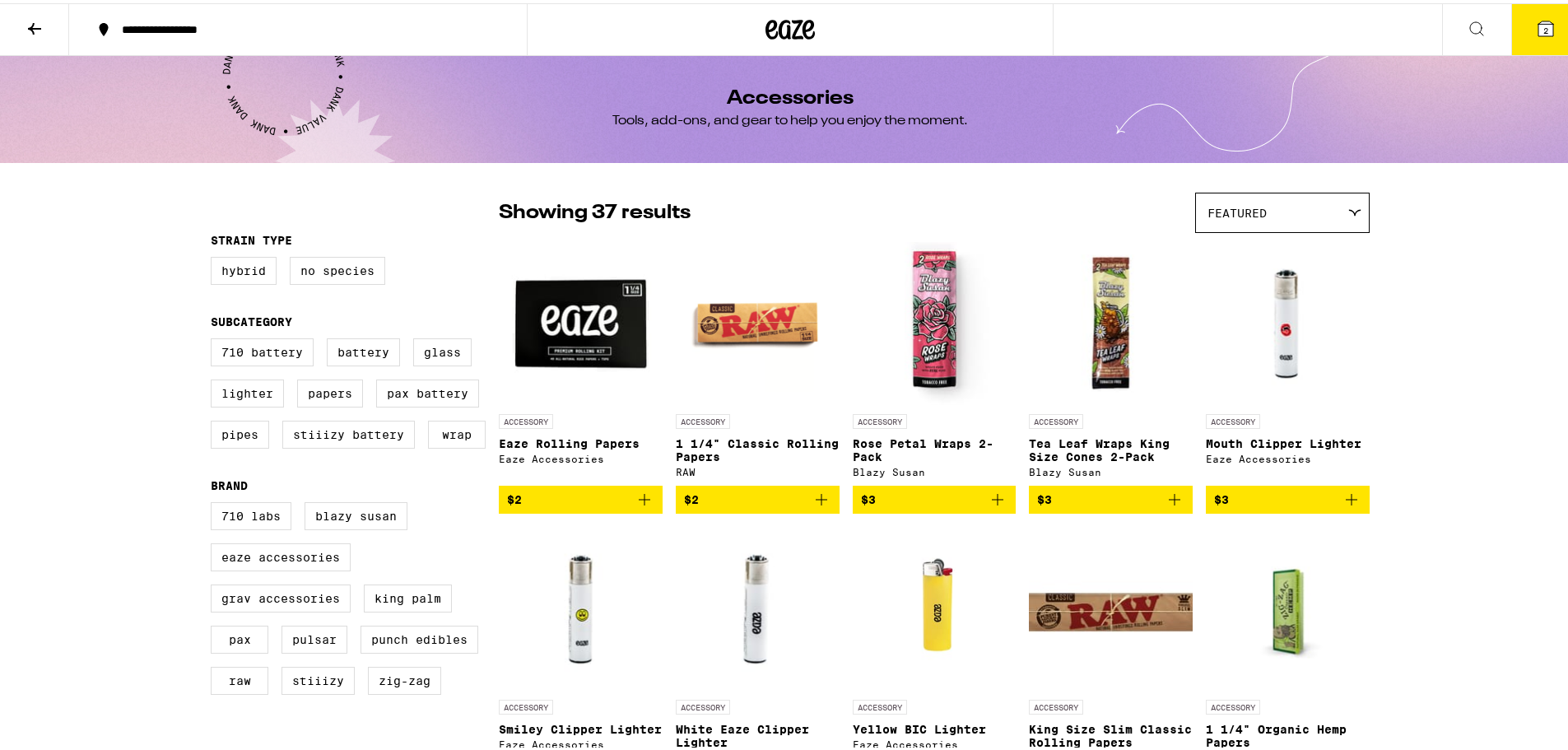
click at [30, 26] on icon at bounding box center [34, 26] width 13 height 12
click at [37, 33] on icon at bounding box center [35, 26] width 20 height 20
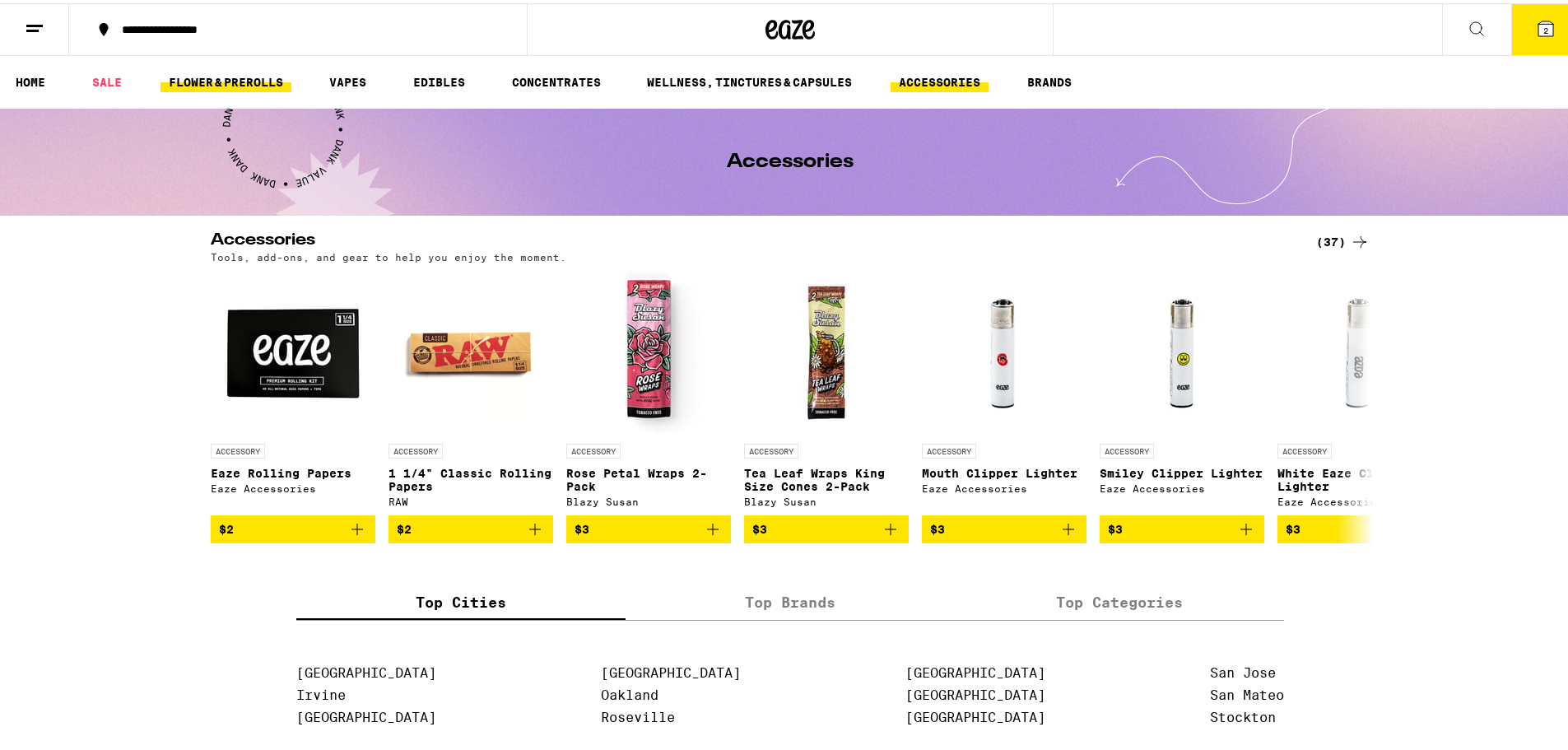
click at [224, 81] on link "FLOWER & PREROLLS" at bounding box center [225, 79] width 130 height 20
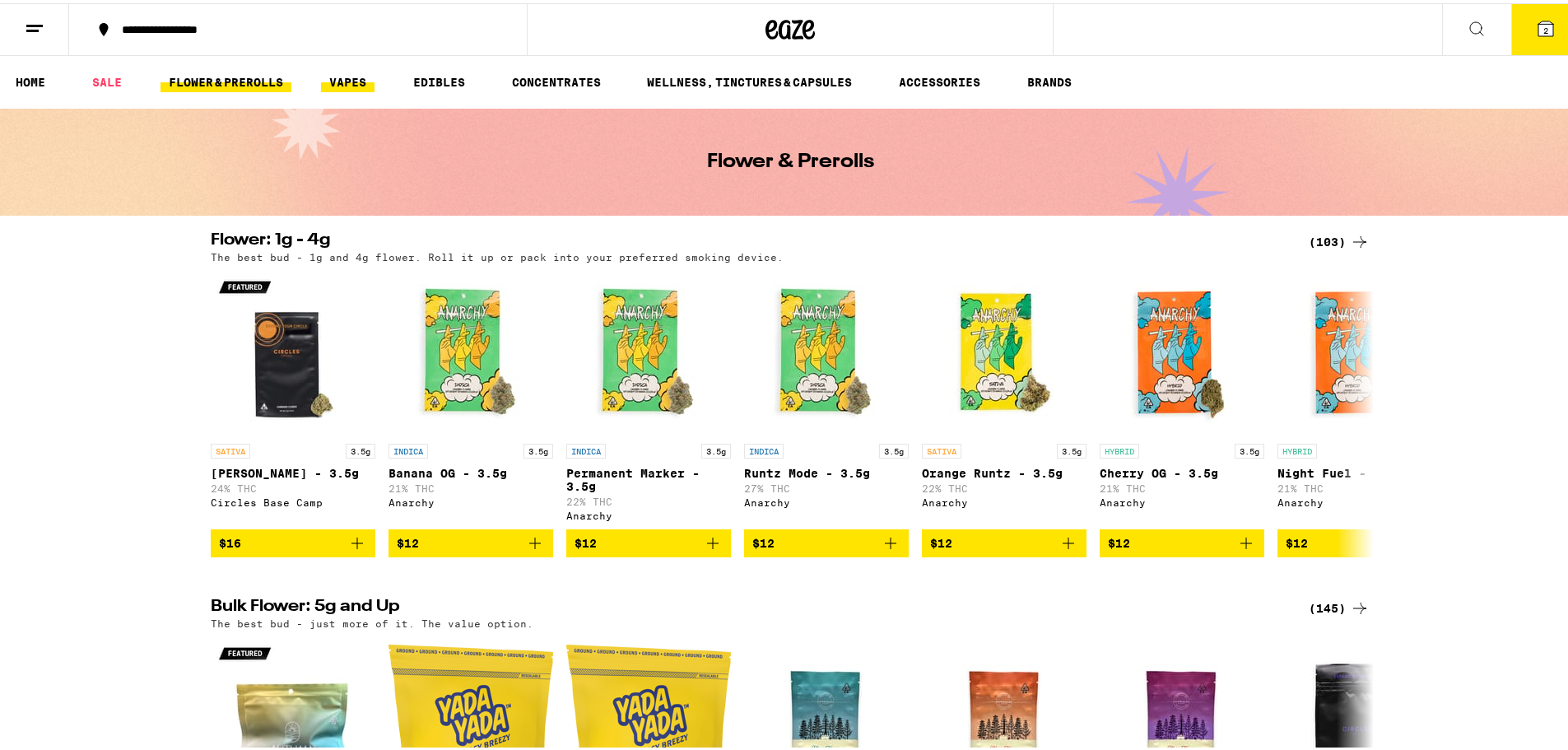
click at [341, 80] on link "VAPES" at bounding box center [348, 79] width 53 height 20
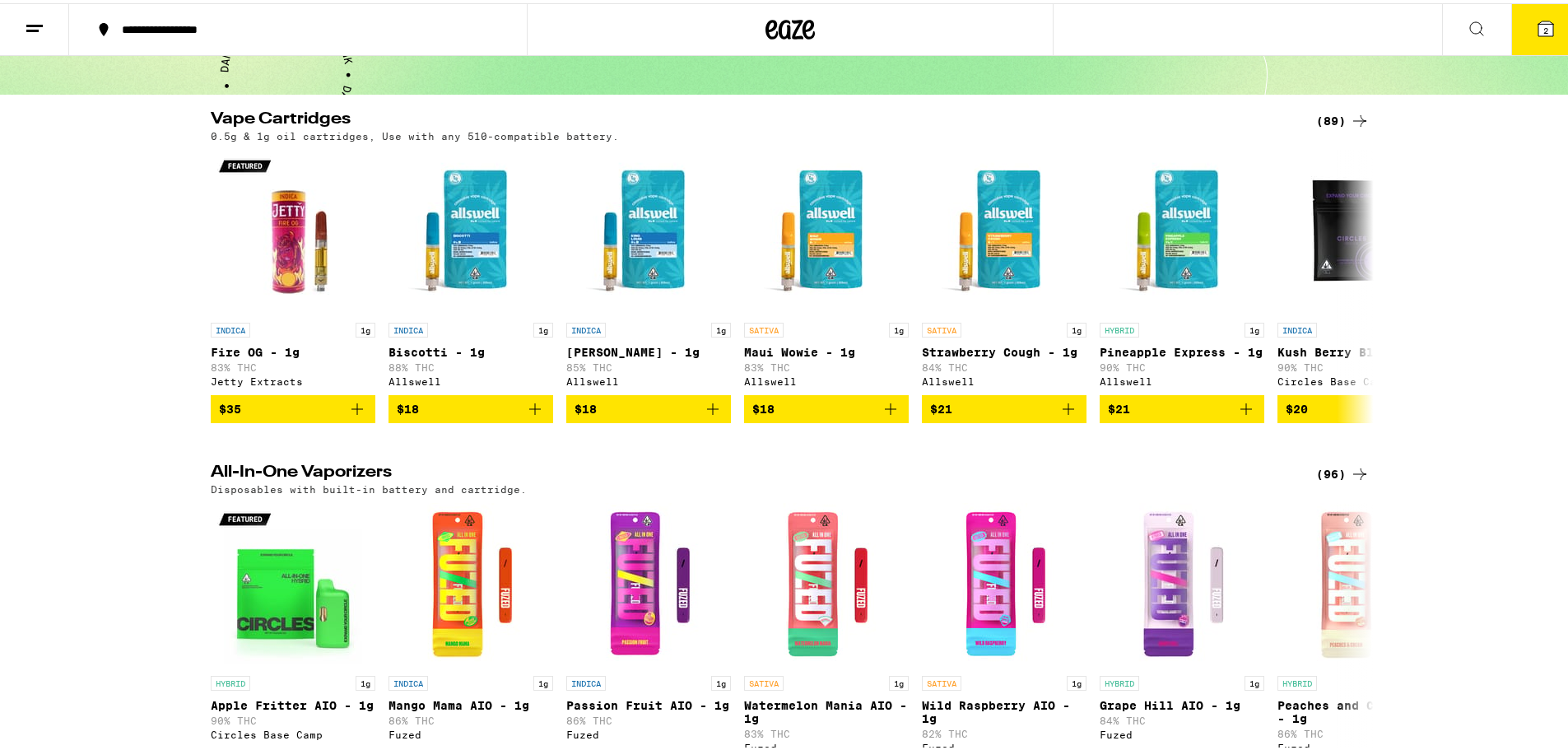
scroll to position [82, 0]
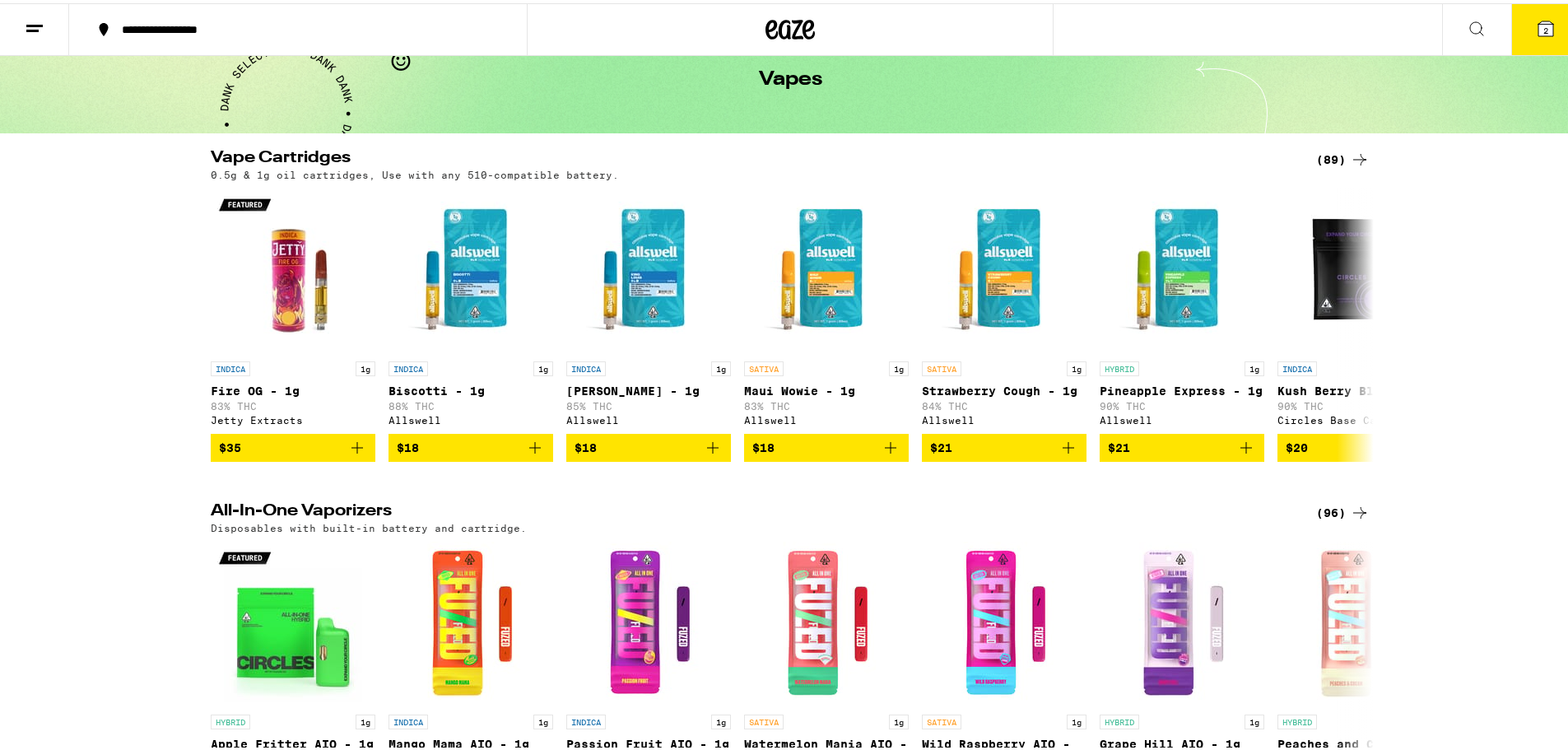
click at [1334, 149] on div "(89)" at bounding box center [1343, 156] width 53 height 20
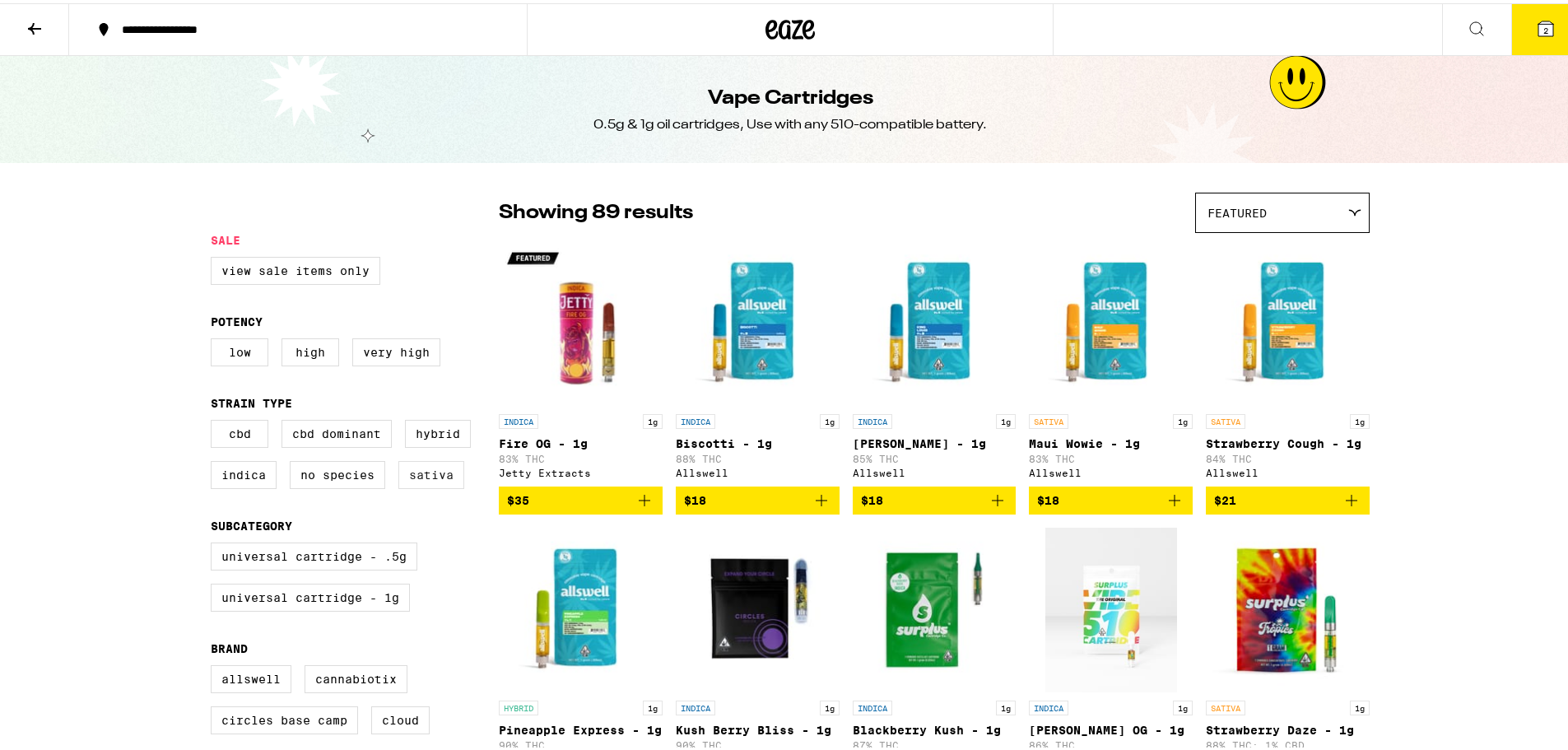
click at [401, 480] on label "Sativa" at bounding box center [431, 471] width 66 height 28
click at [214, 420] on input "Sativa" at bounding box center [214, 419] width 1 height 1
checkbox input "true"
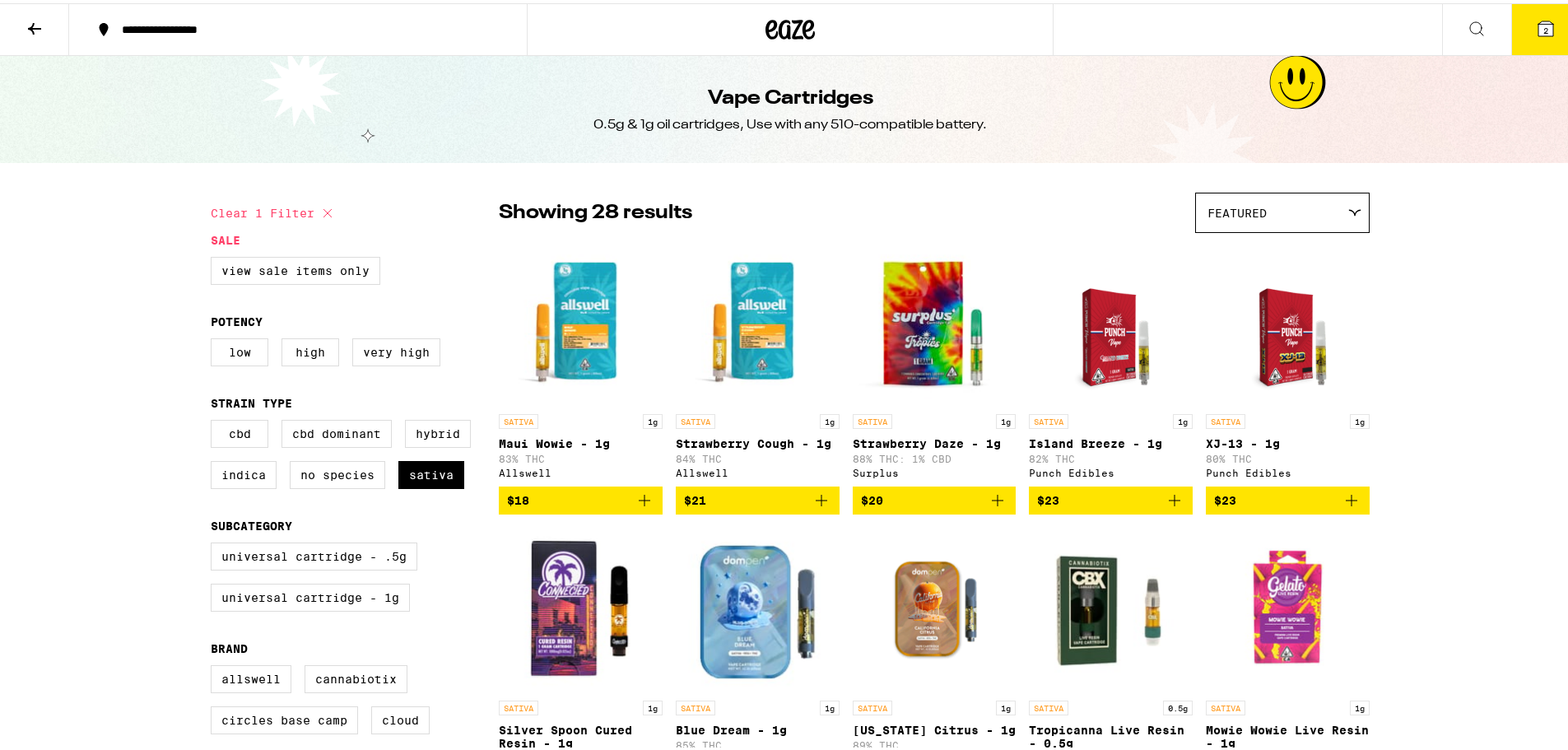
click at [32, 20] on icon at bounding box center [35, 26] width 20 height 20
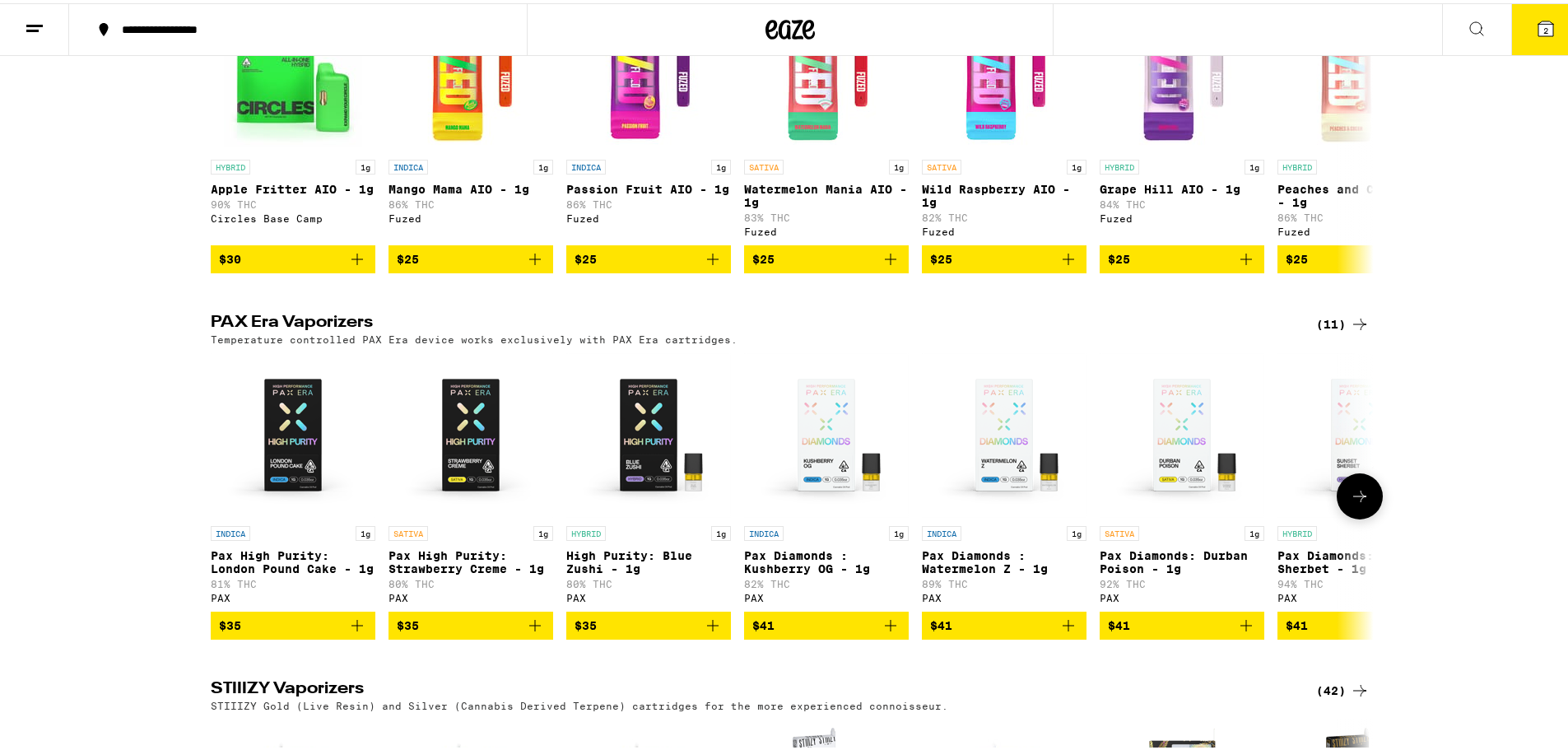
scroll to position [741, 0]
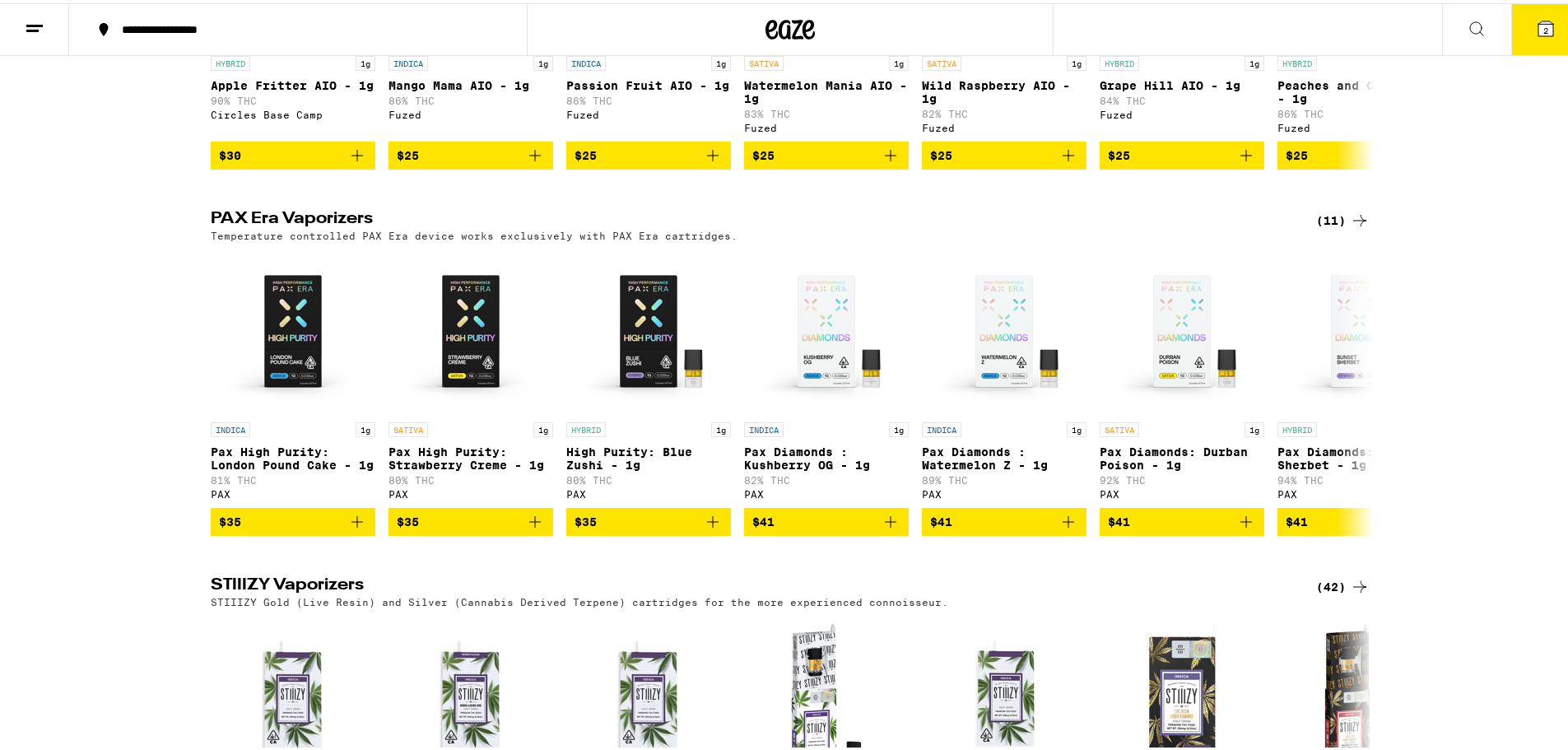
click at [1337, 227] on div "(11)" at bounding box center [1343, 217] width 53 height 20
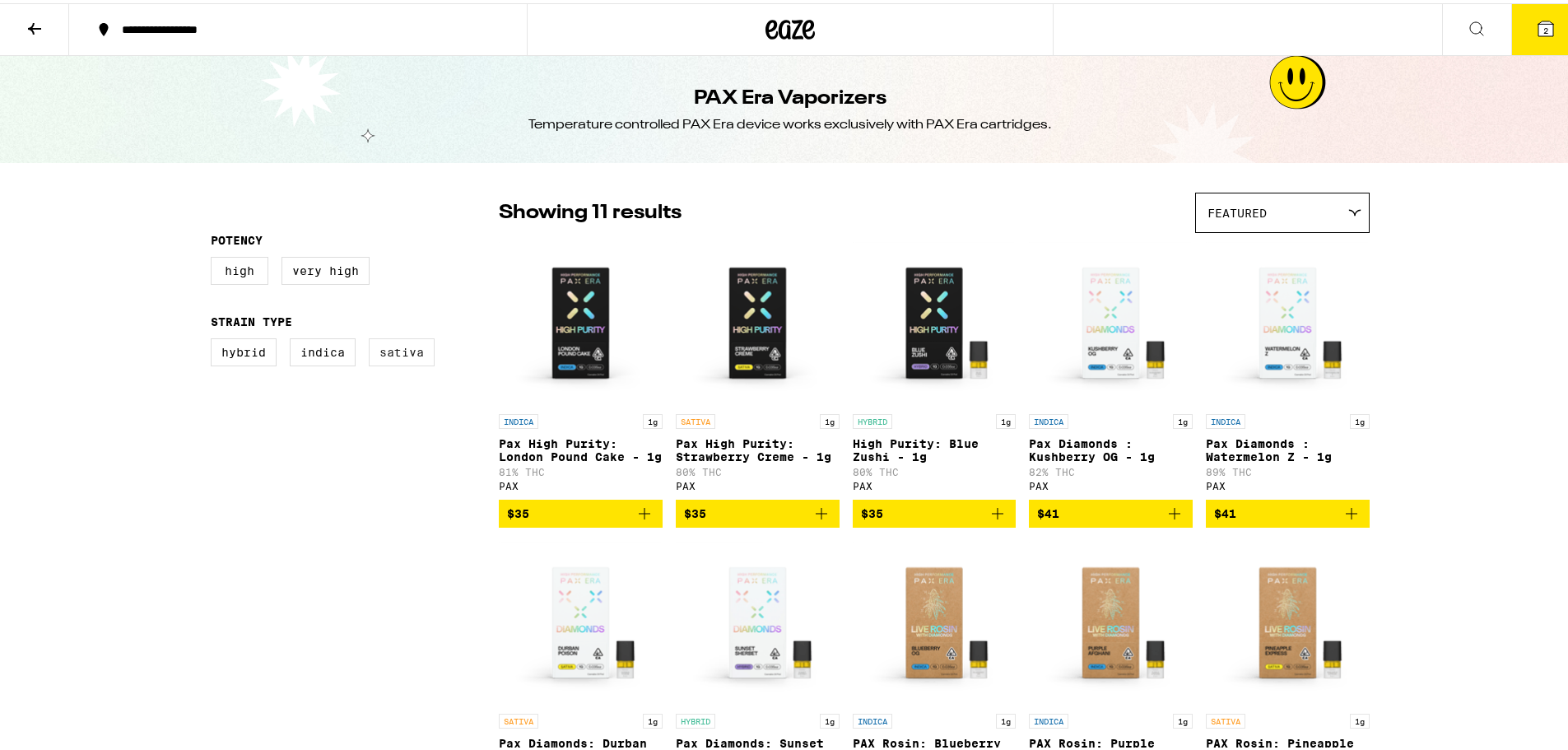
click at [412, 355] on label "Sativa" at bounding box center [401, 349] width 66 height 28
click at [214, 338] on input "Sativa" at bounding box center [214, 338] width 1 height 1
checkbox input "true"
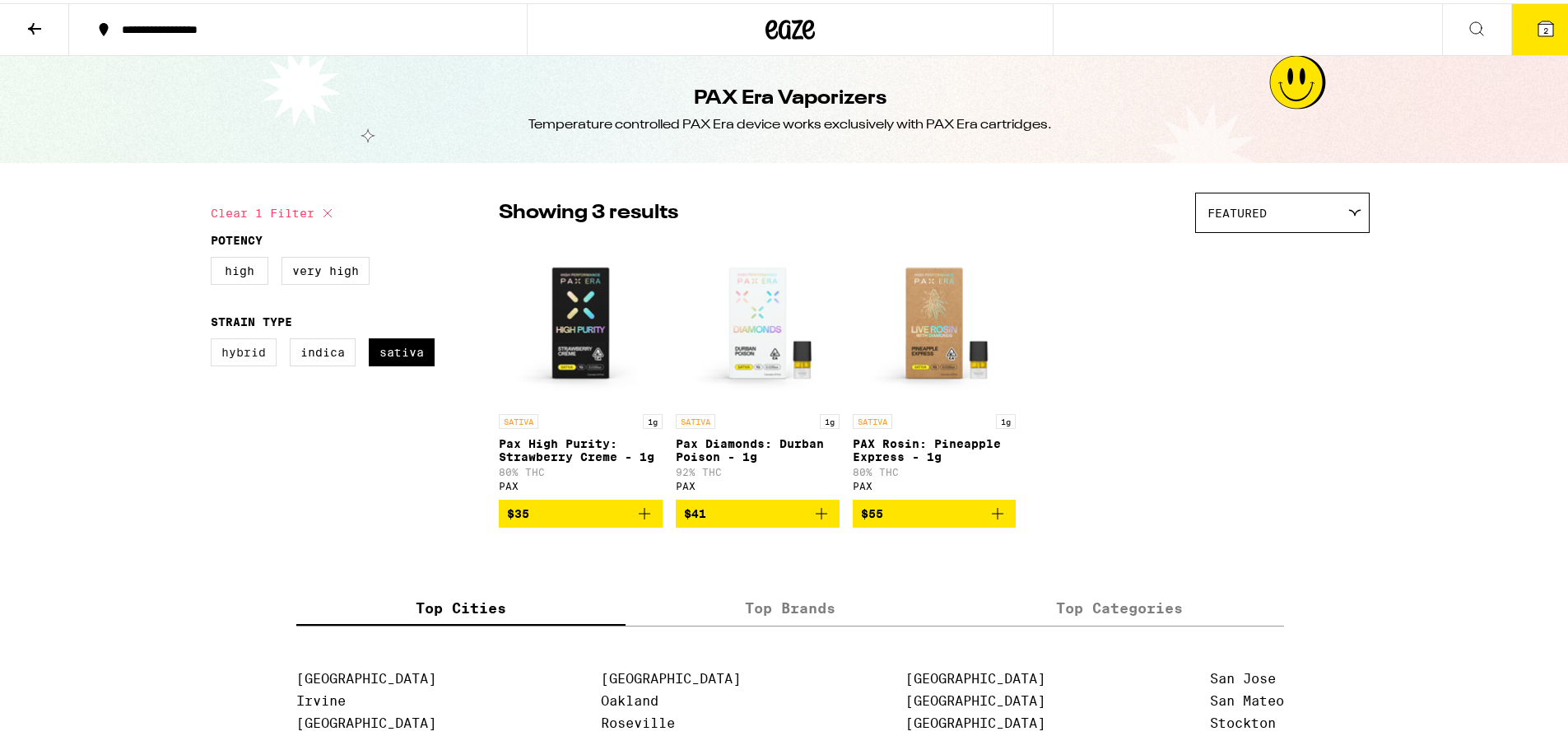
click at [229, 349] on label "Hybrid" at bounding box center [243, 349] width 66 height 28
click at [214, 338] on input "Hybrid" at bounding box center [214, 338] width 1 height 1
checkbox input "true"
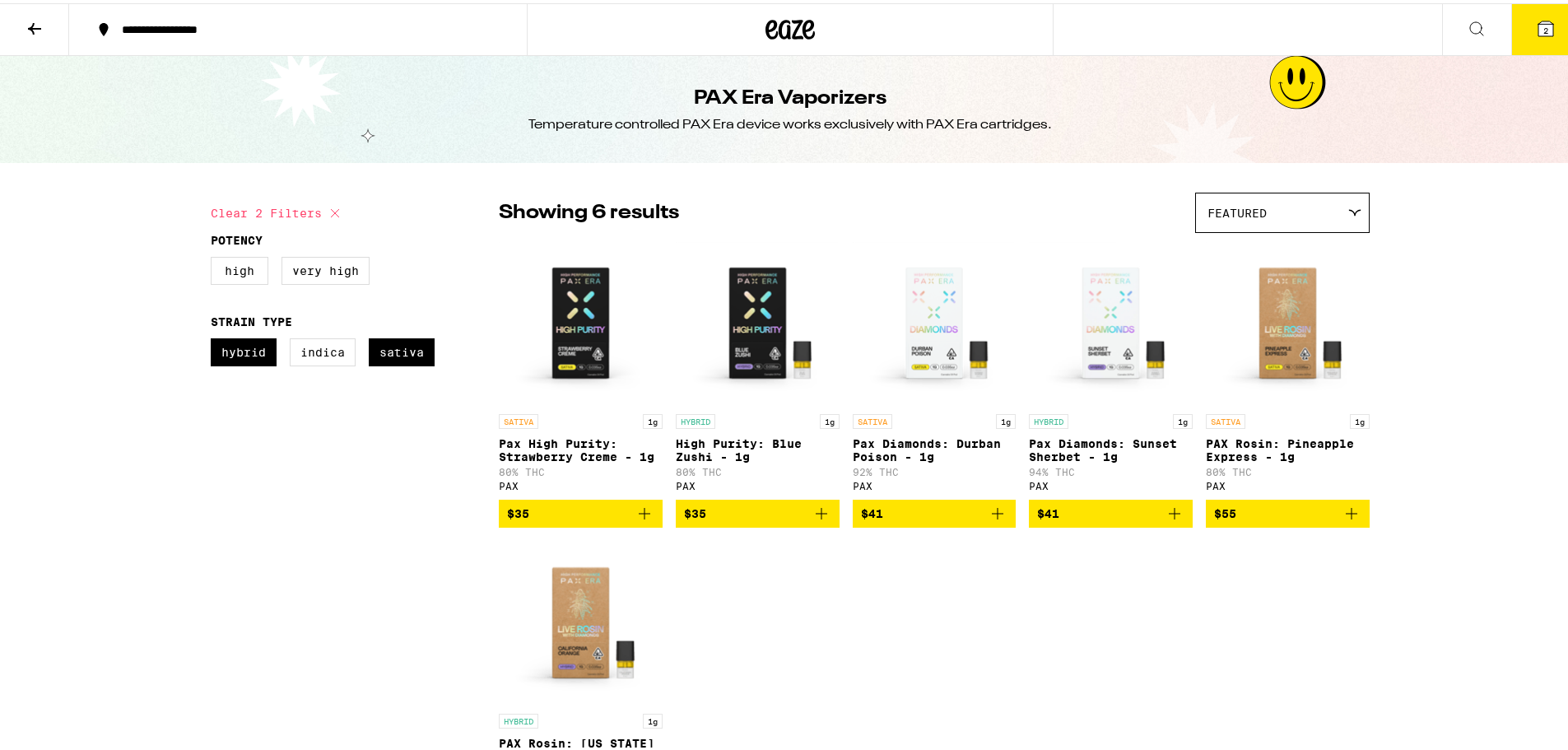
click at [638, 519] on icon "Add to bag" at bounding box center [644, 510] width 20 height 20
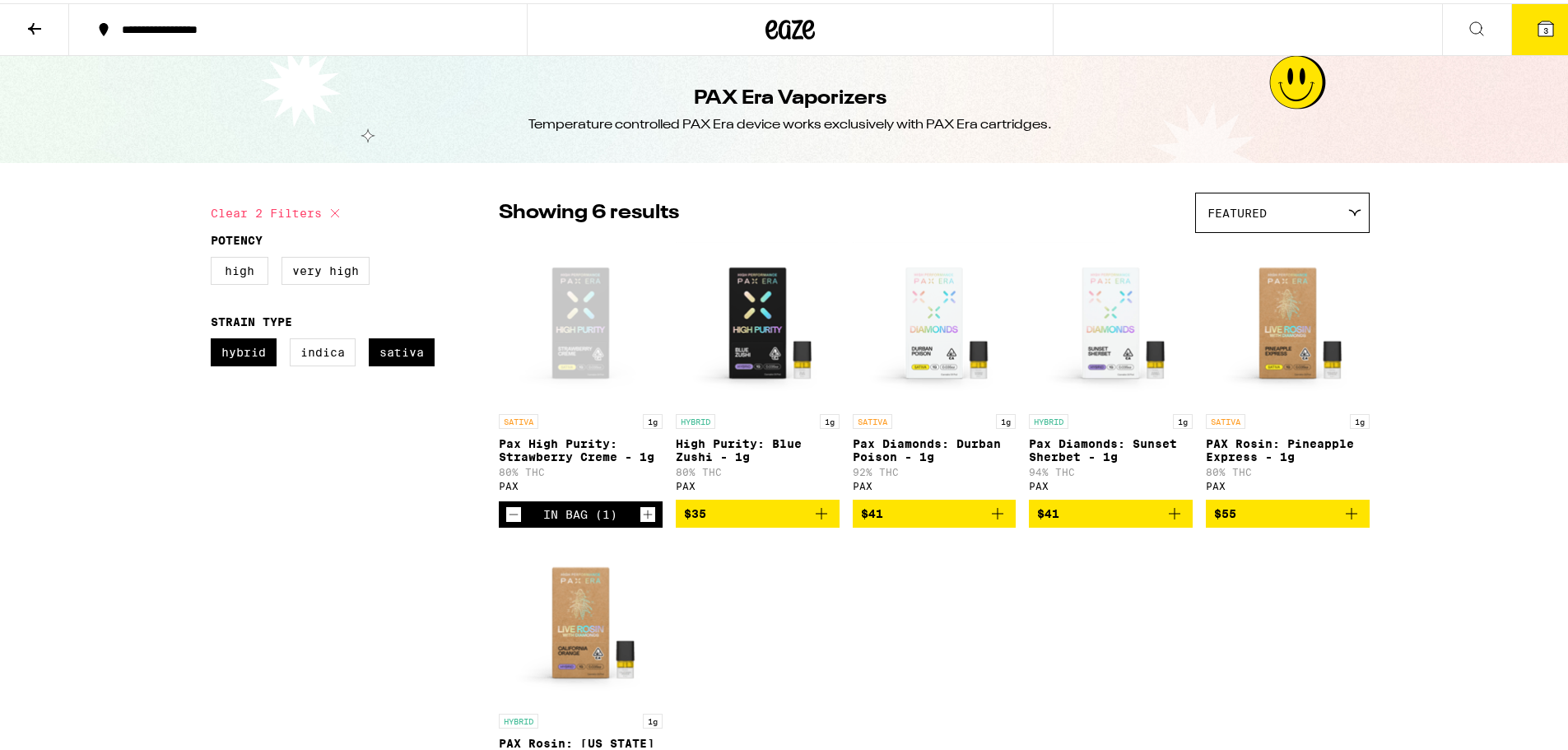
click at [815, 520] on icon "Add to bag" at bounding box center [821, 510] width 20 height 20
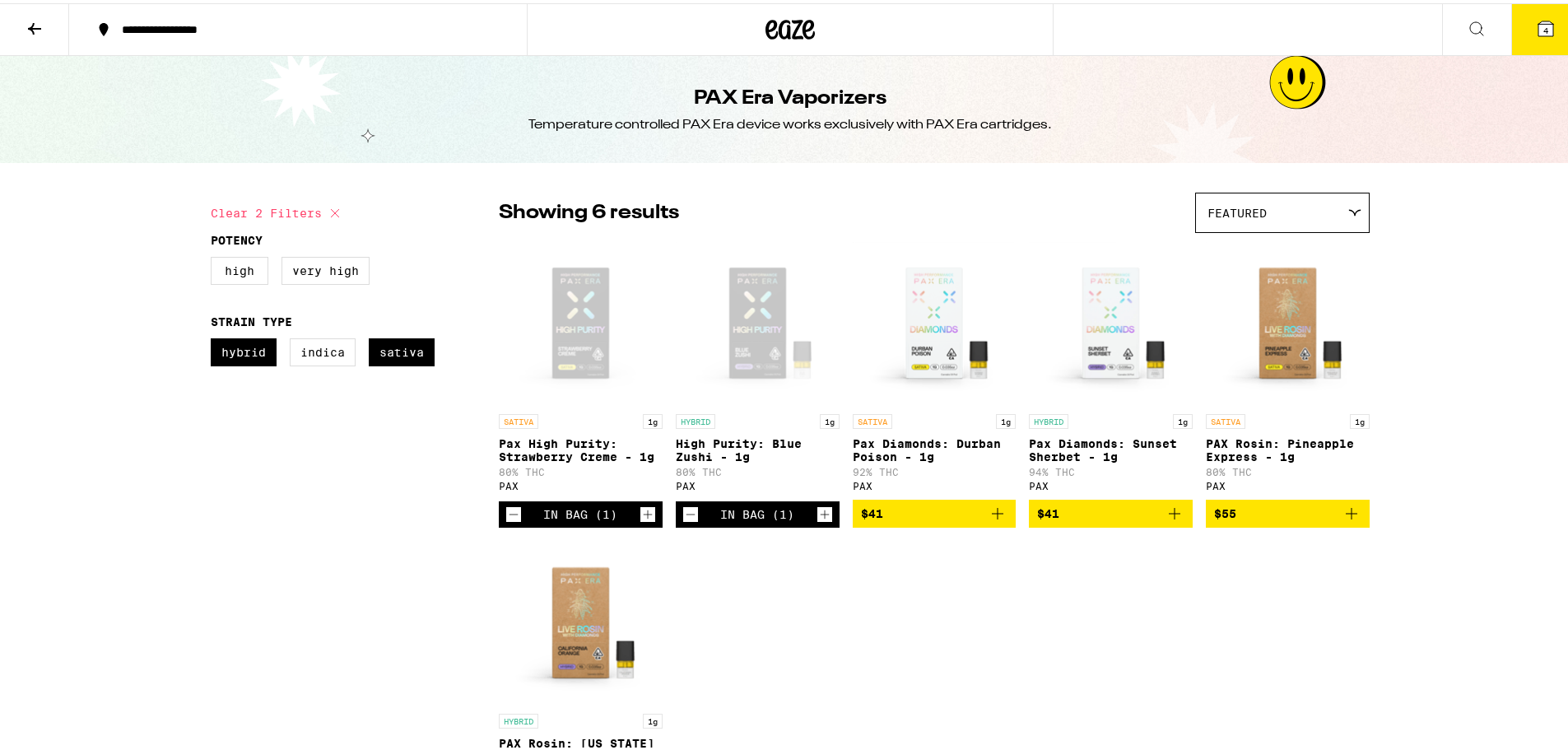
click at [1543, 29] on span "4" at bounding box center [1545, 27] width 5 height 10
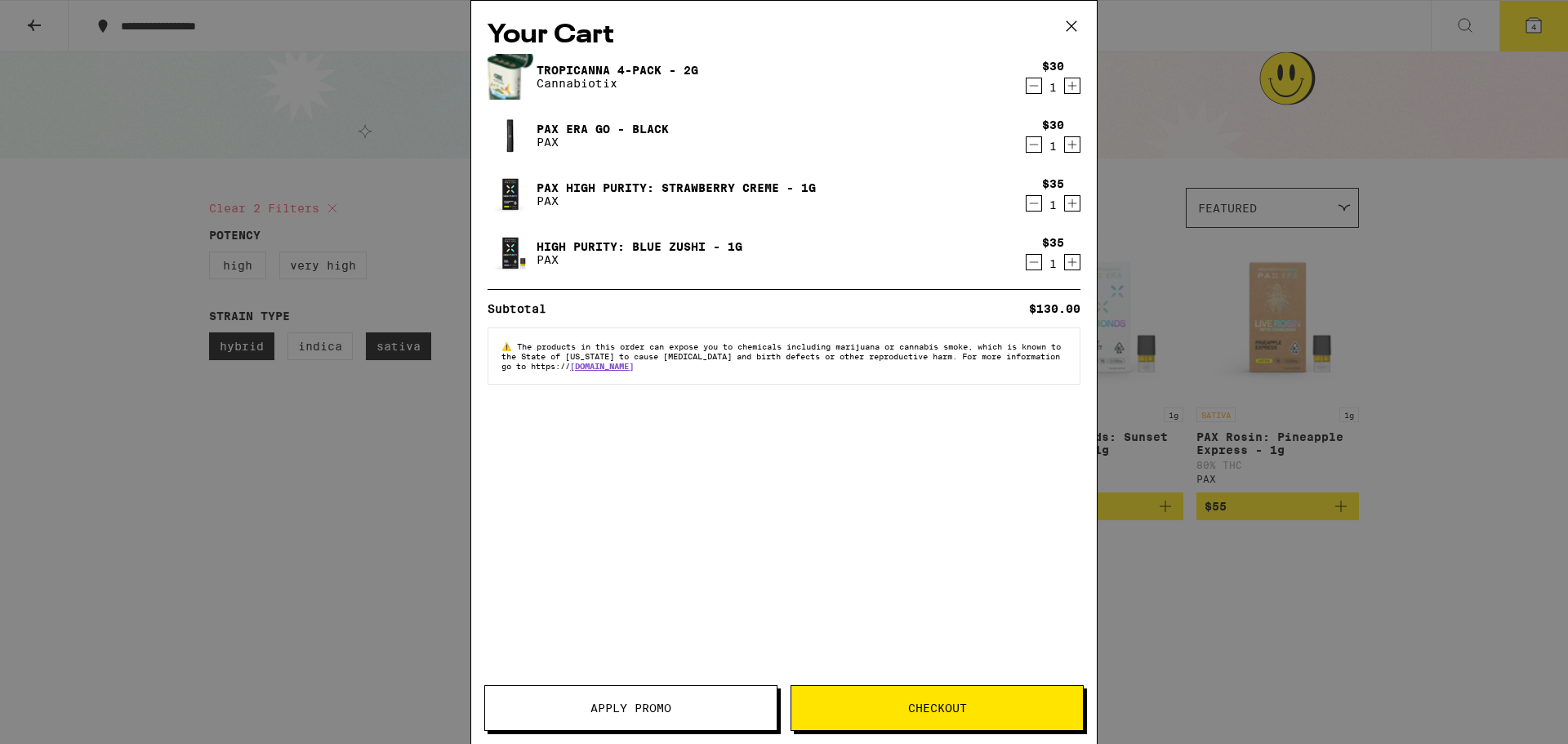
drag, startPoint x: 349, startPoint y: 495, endPoint x: 352, endPoint y: 117, distance: 378.0
click at [351, 491] on div "Your Cart Tropicanna 4-pack - 2g Cannabiotix $30 1 PAX Era Go - Black PAX $30 1…" at bounding box center [784, 372] width 1568 height 744
